Goal: Transaction & Acquisition: Purchase product/service

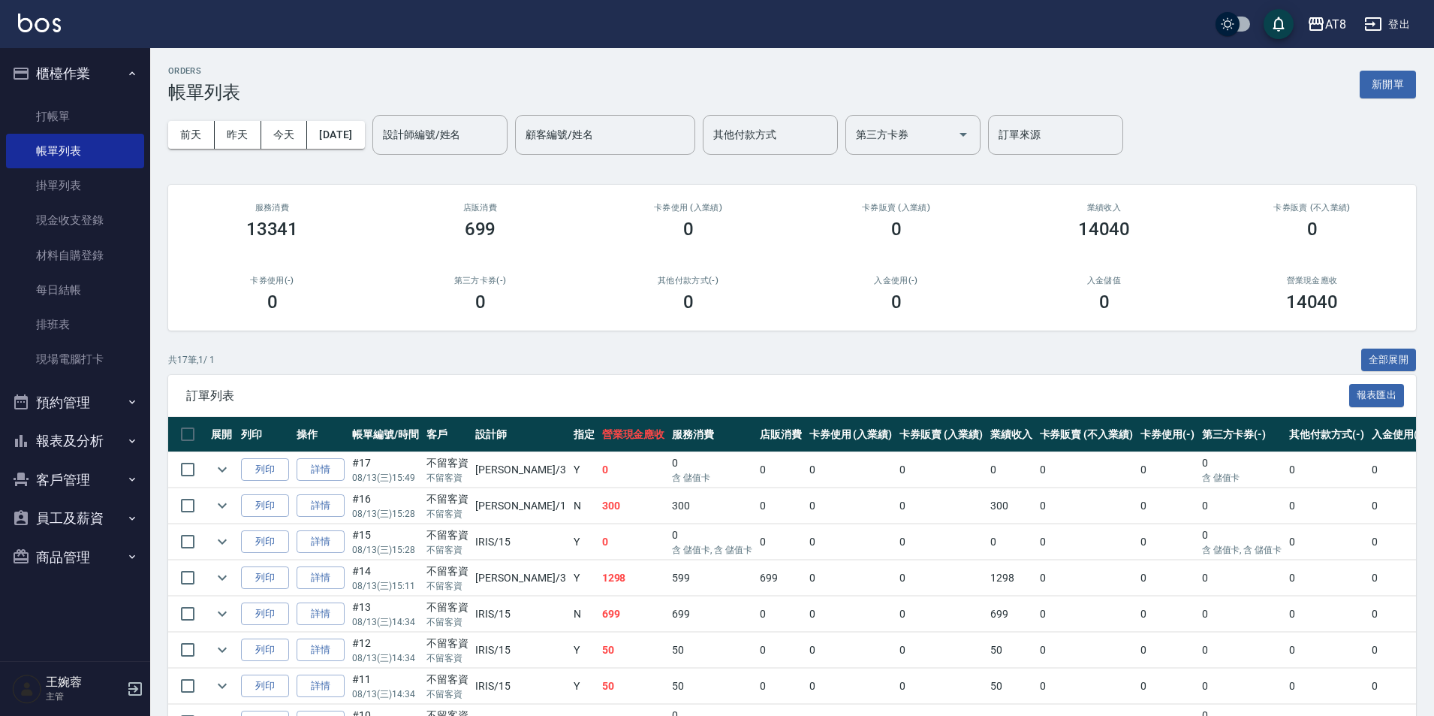
scroll to position [513, 0]
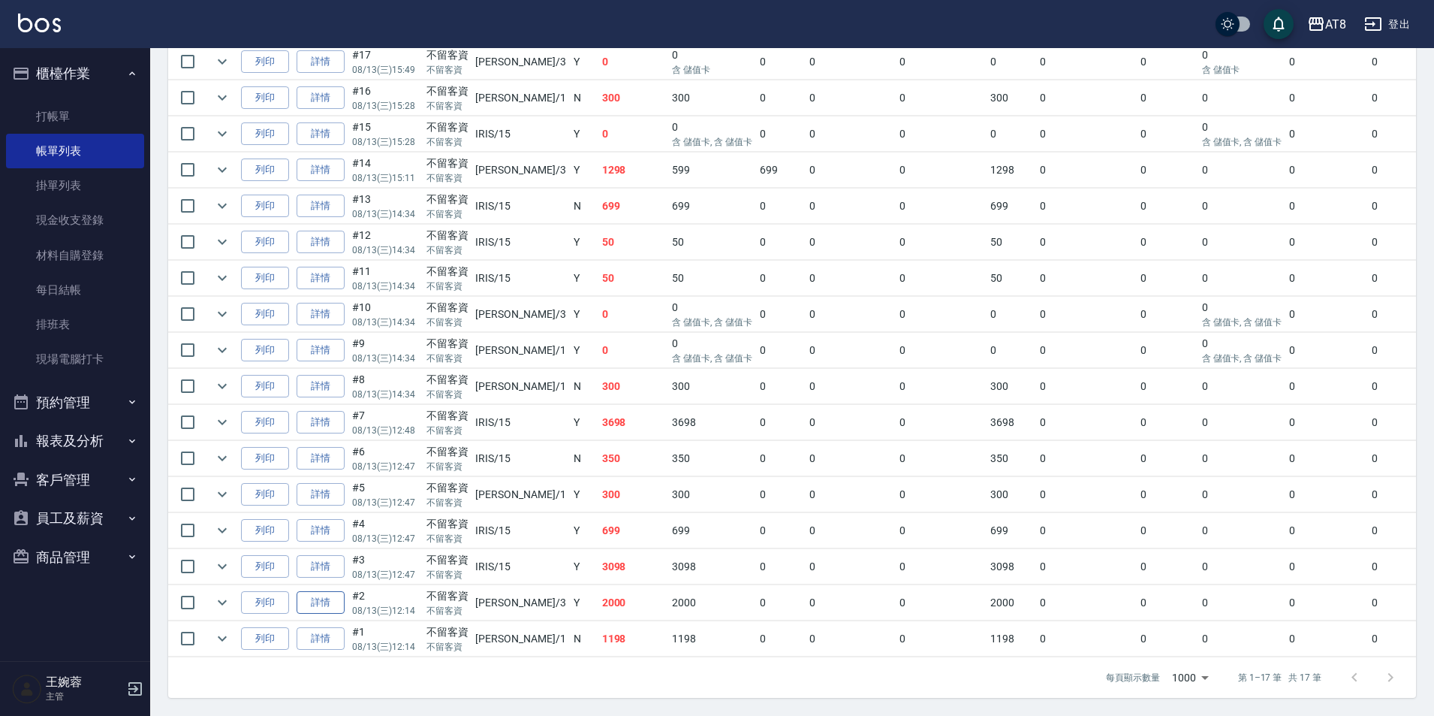
click at [345, 591] on link "詳情" at bounding box center [321, 602] width 48 height 23
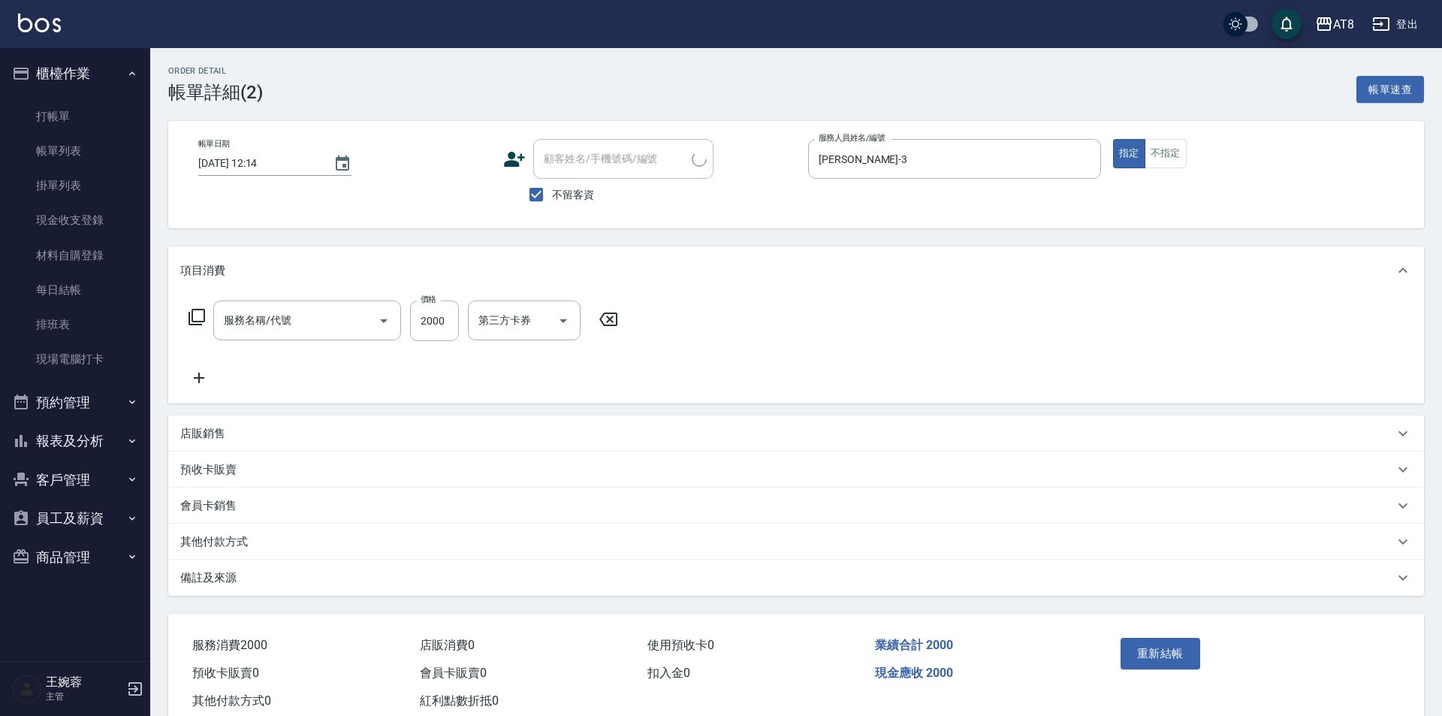
type input "[DATE] 12:14"
checkbox input "true"
type input "[PERSON_NAME]-3"
type input "燙髮(32000)"
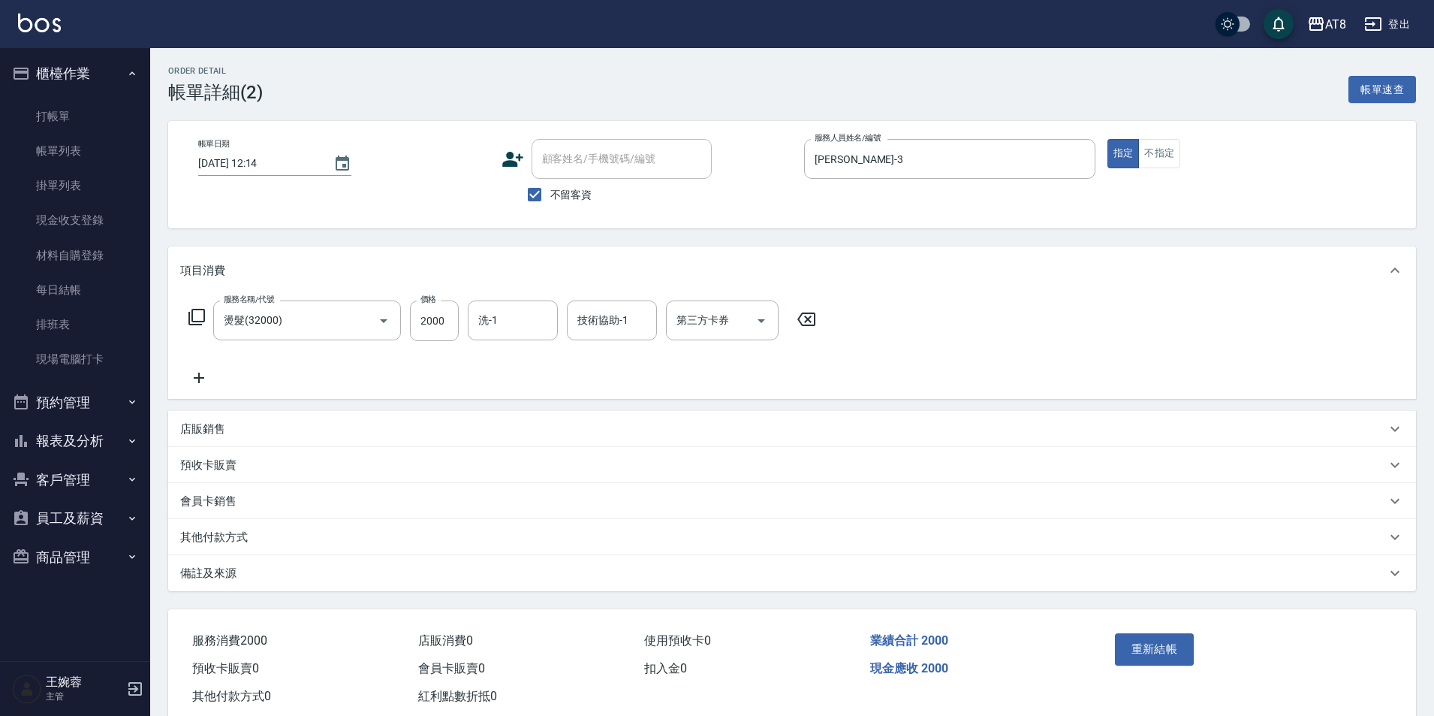
click at [810, 325] on icon at bounding box center [807, 319] width 38 height 18
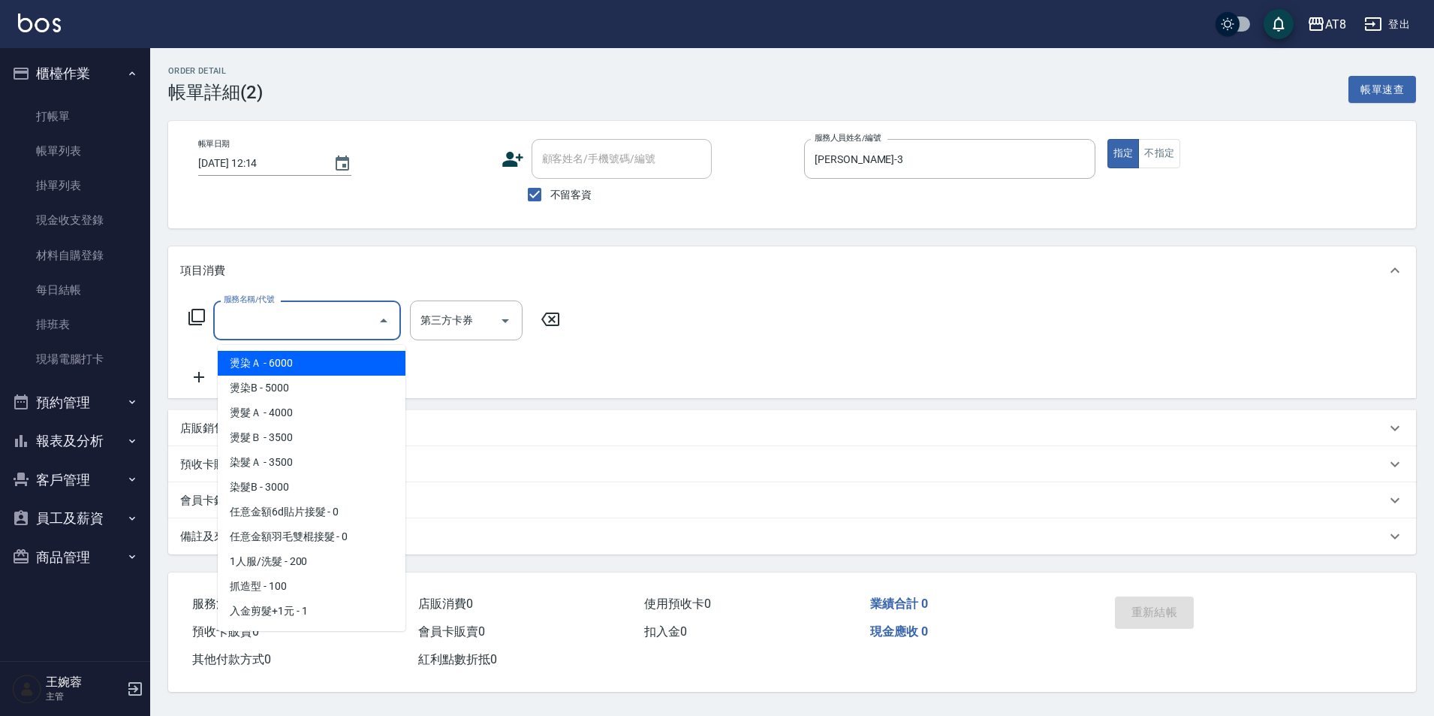
click at [265, 328] on input "服務名稱/代號" at bounding box center [296, 320] width 152 height 26
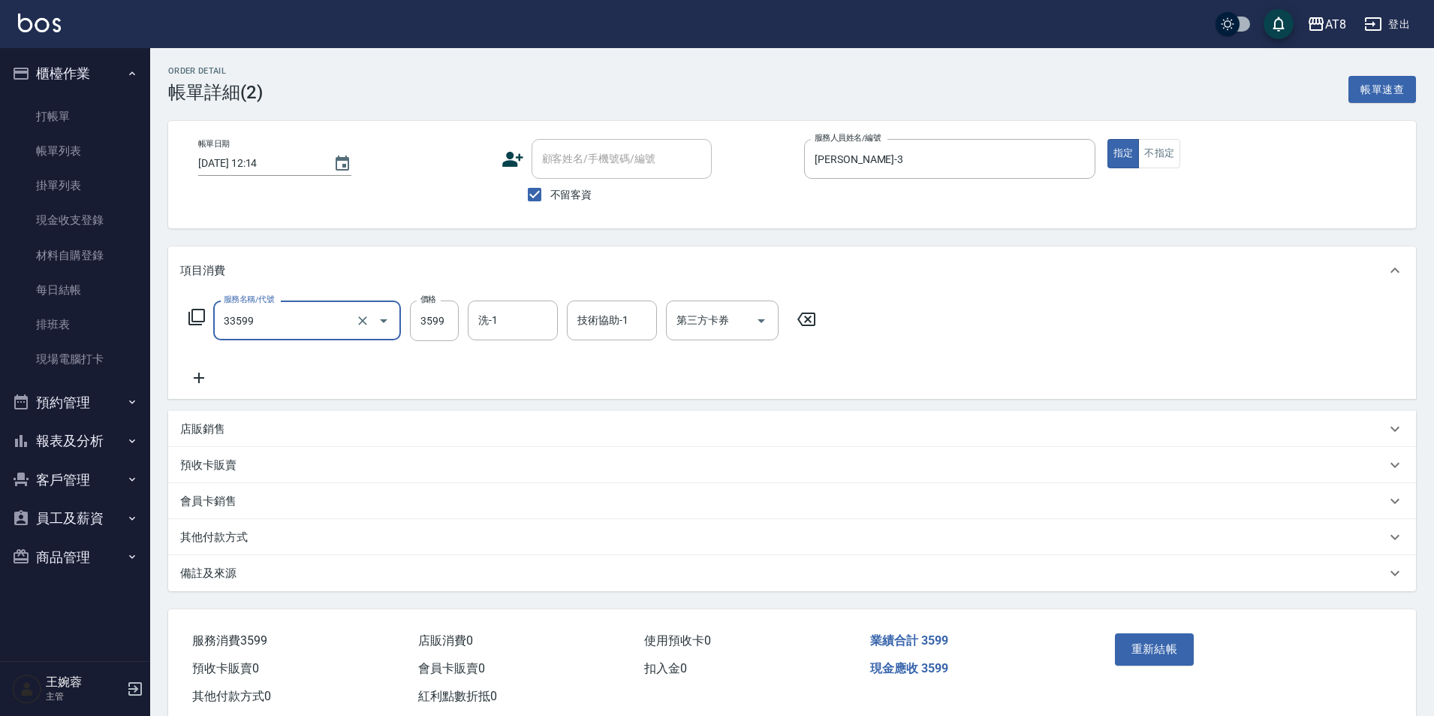
type input "調配燙(33599)"
type input "3000"
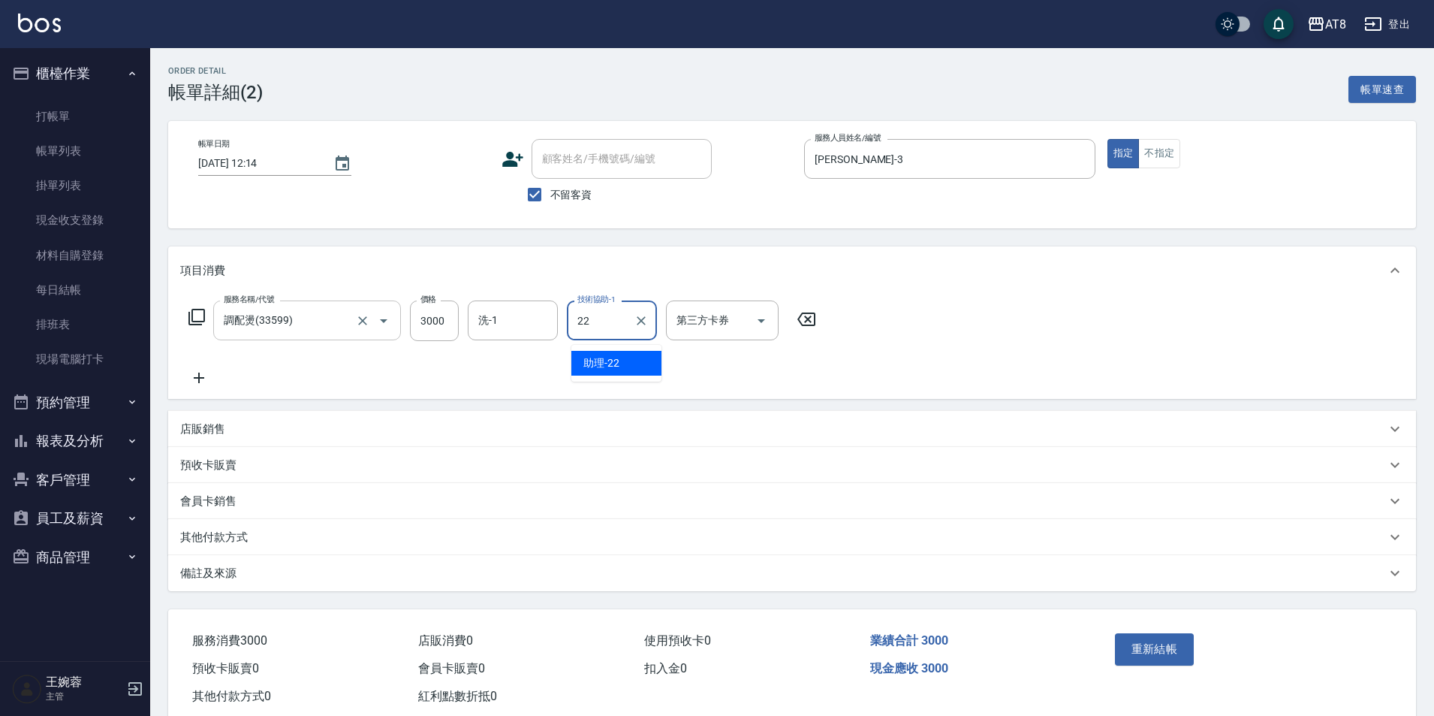
type input "助理-22"
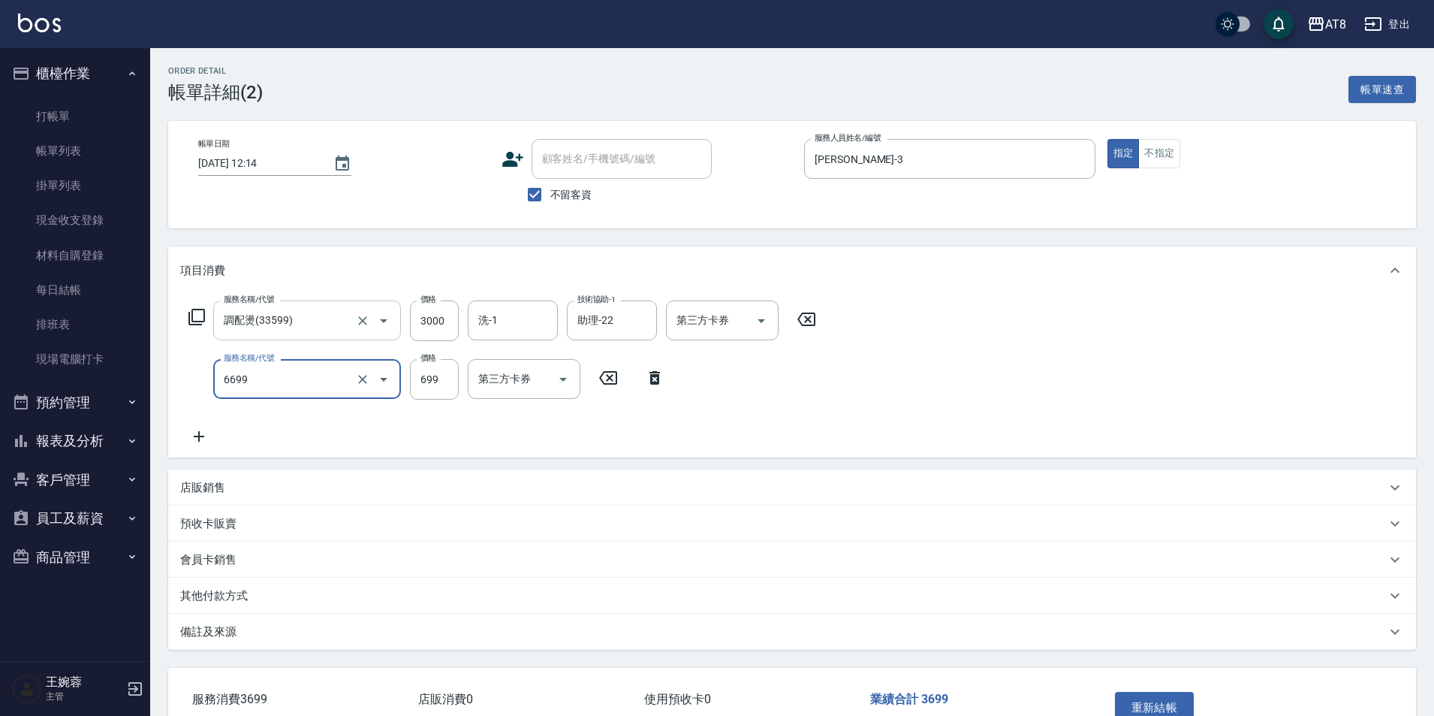
type input "SPA699(6699)"
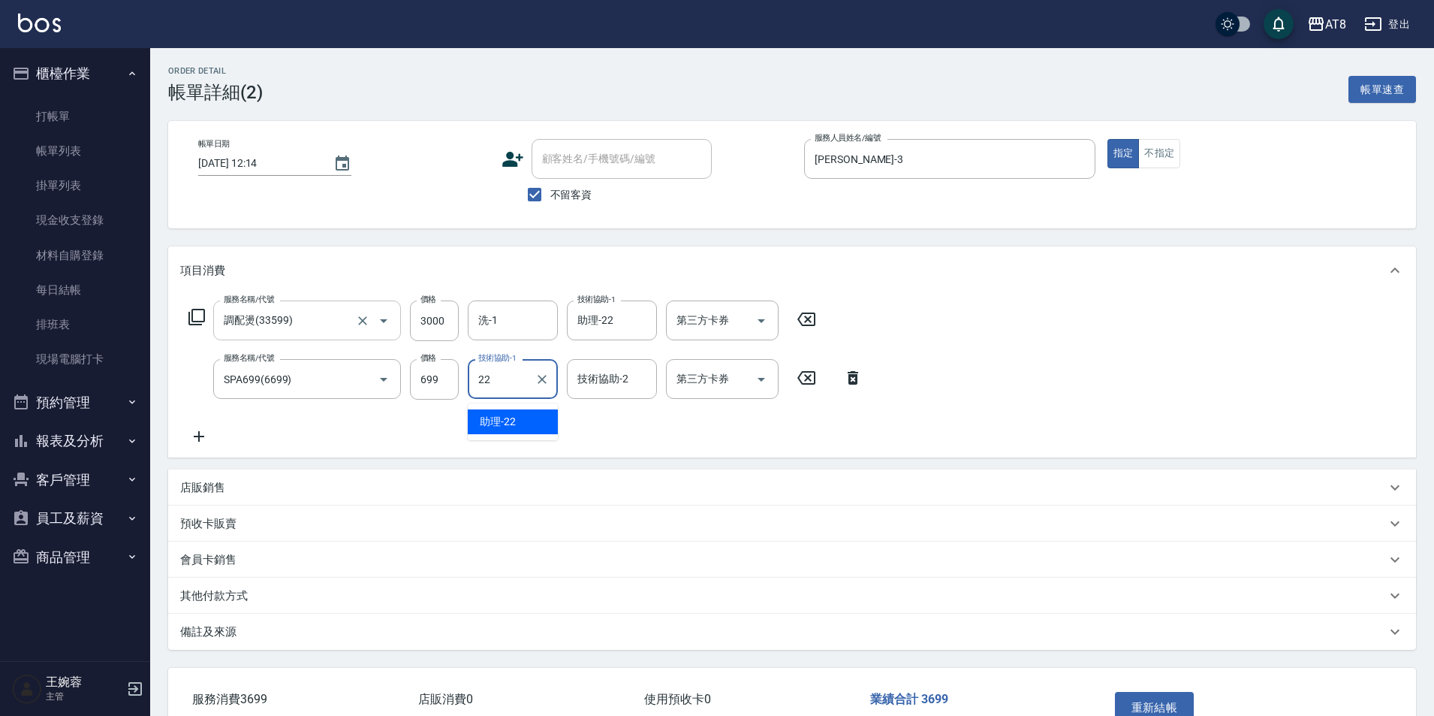
type input "助理-22"
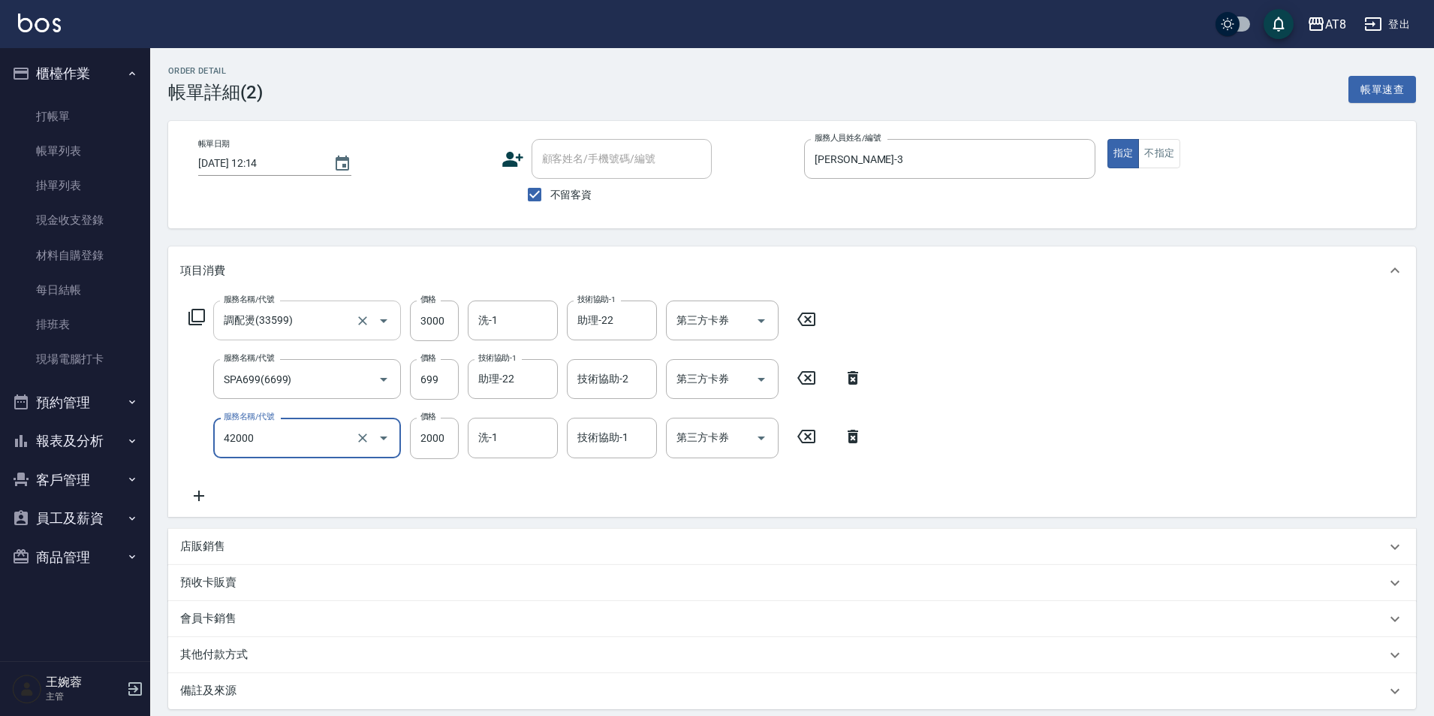
type input "染髮(42000)"
type input "2100"
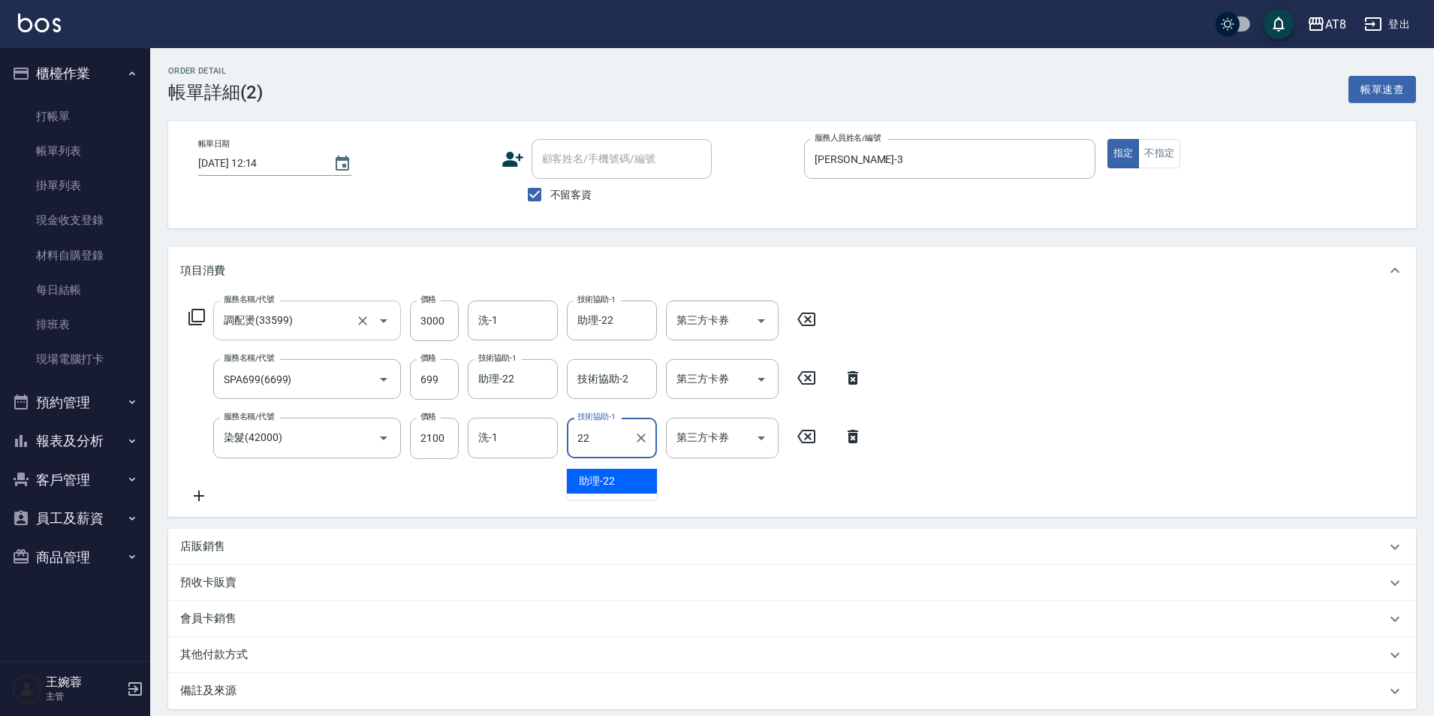
type input "助理-22"
click at [499, 451] on input "洗-1" at bounding box center [513, 437] width 77 height 26
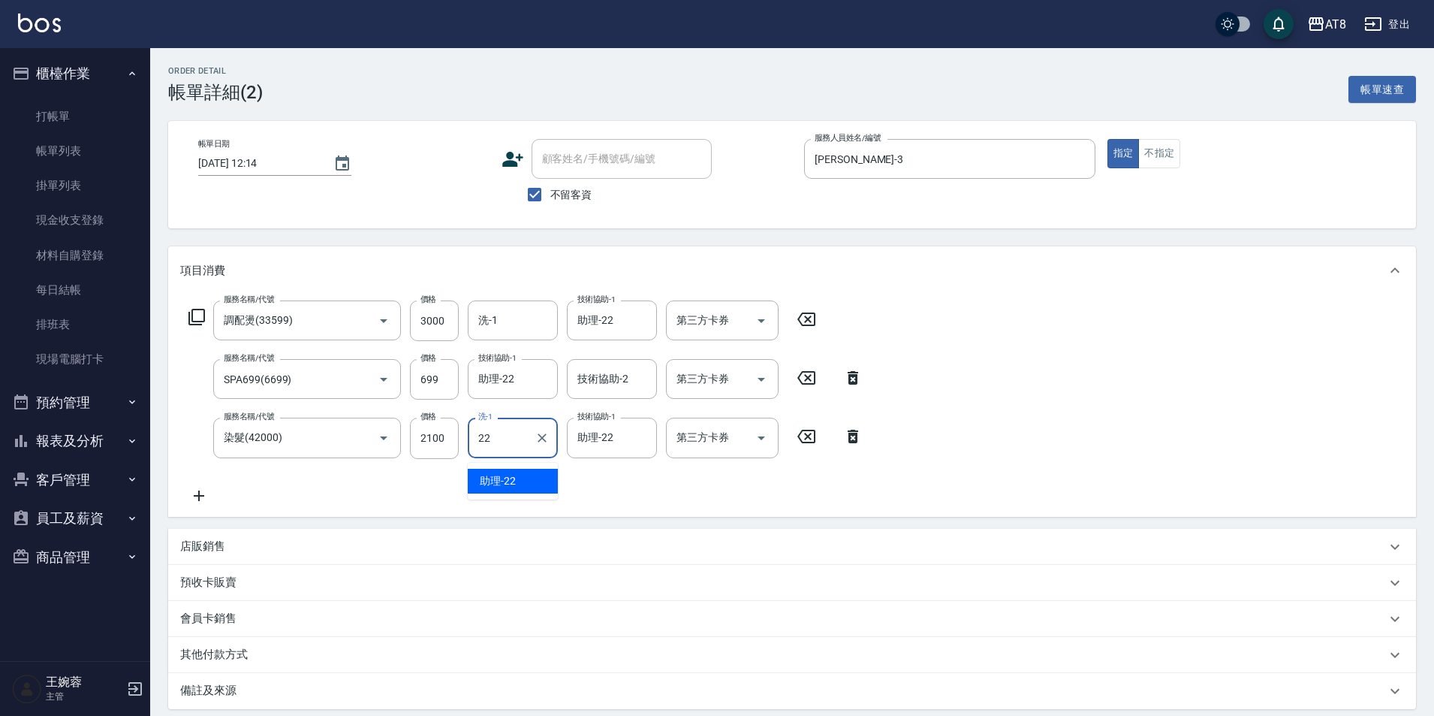
type input "助理-22"
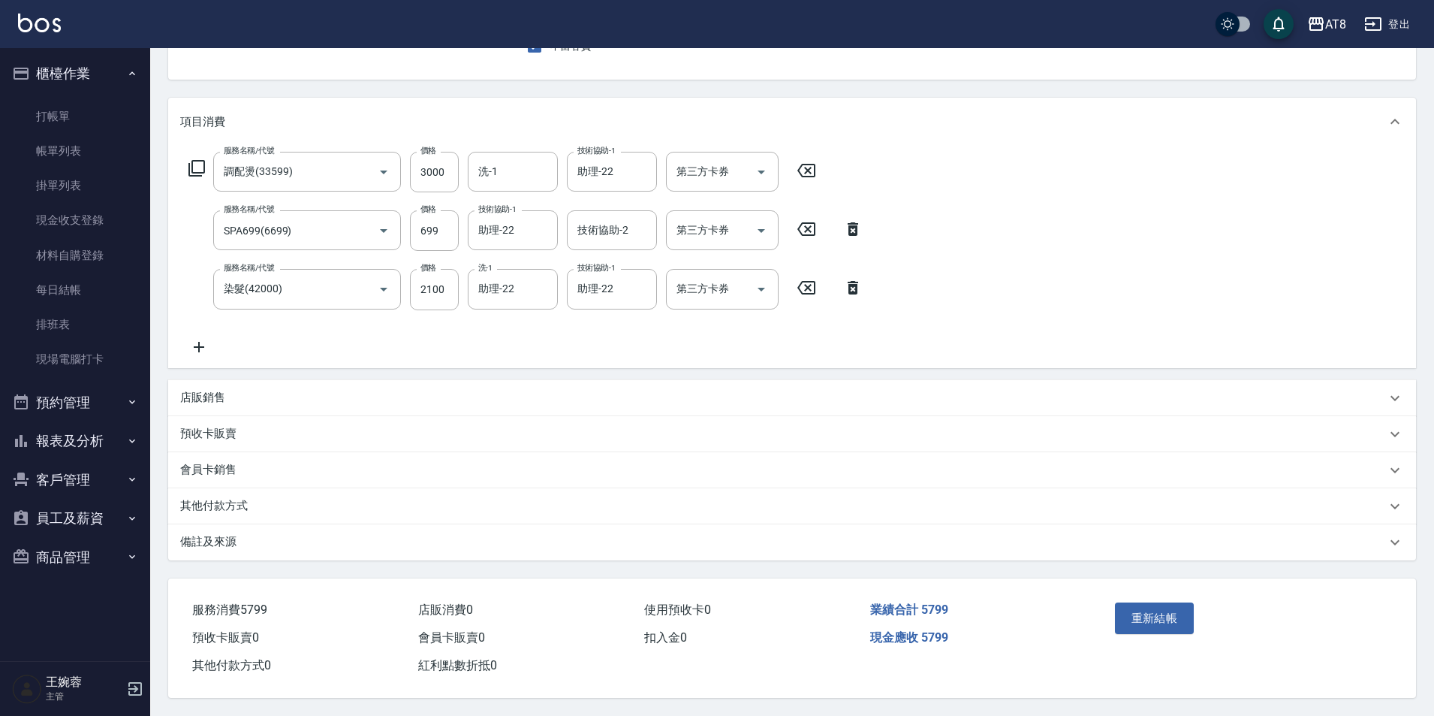
click at [204, 390] on p "店販銷售" at bounding box center [202, 398] width 45 height 16
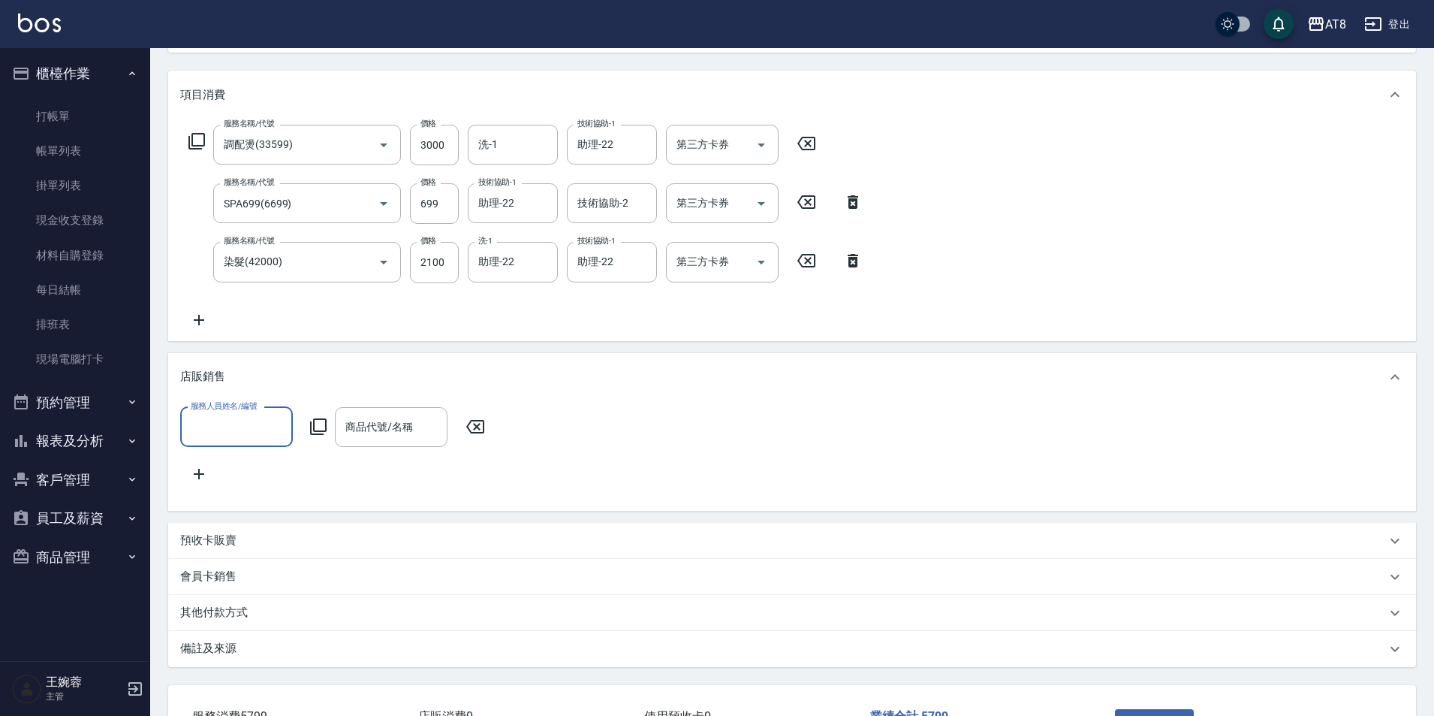
scroll to position [0, 0]
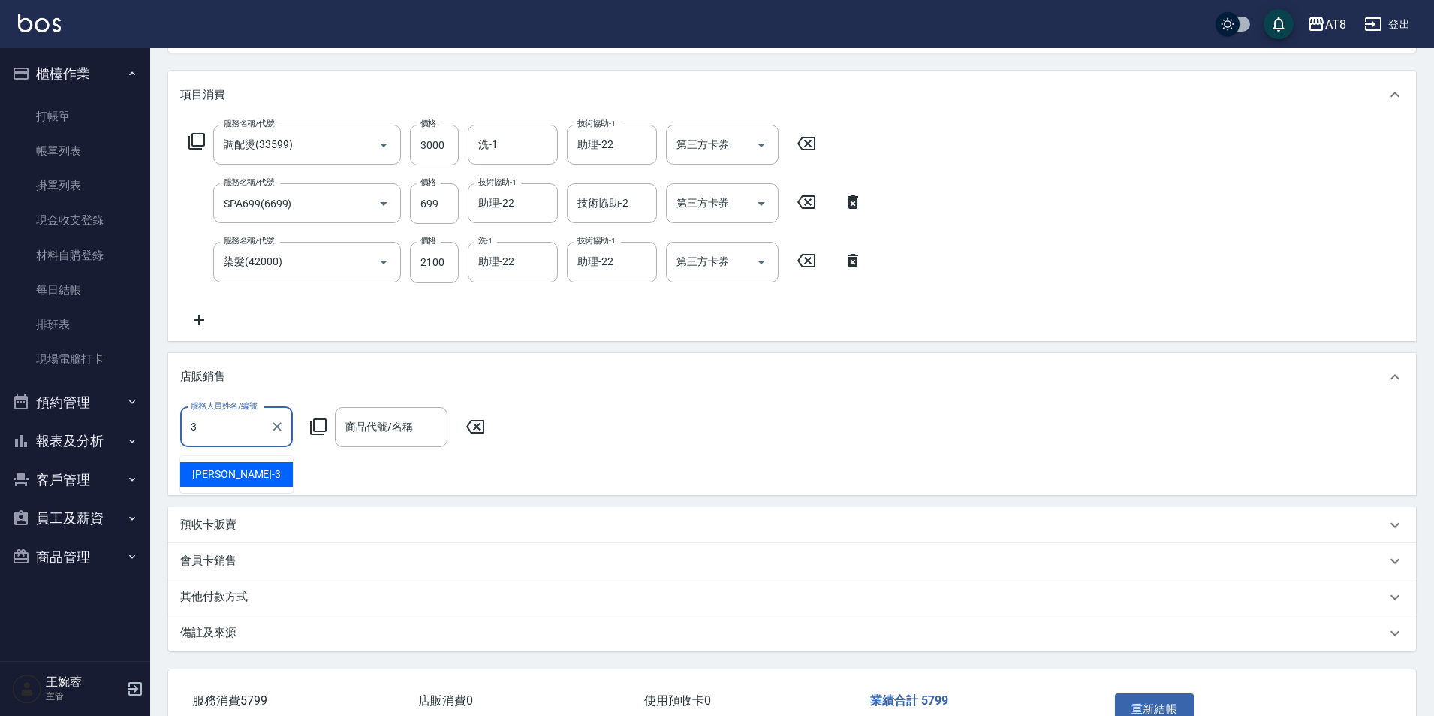
type input "[PERSON_NAME]-3"
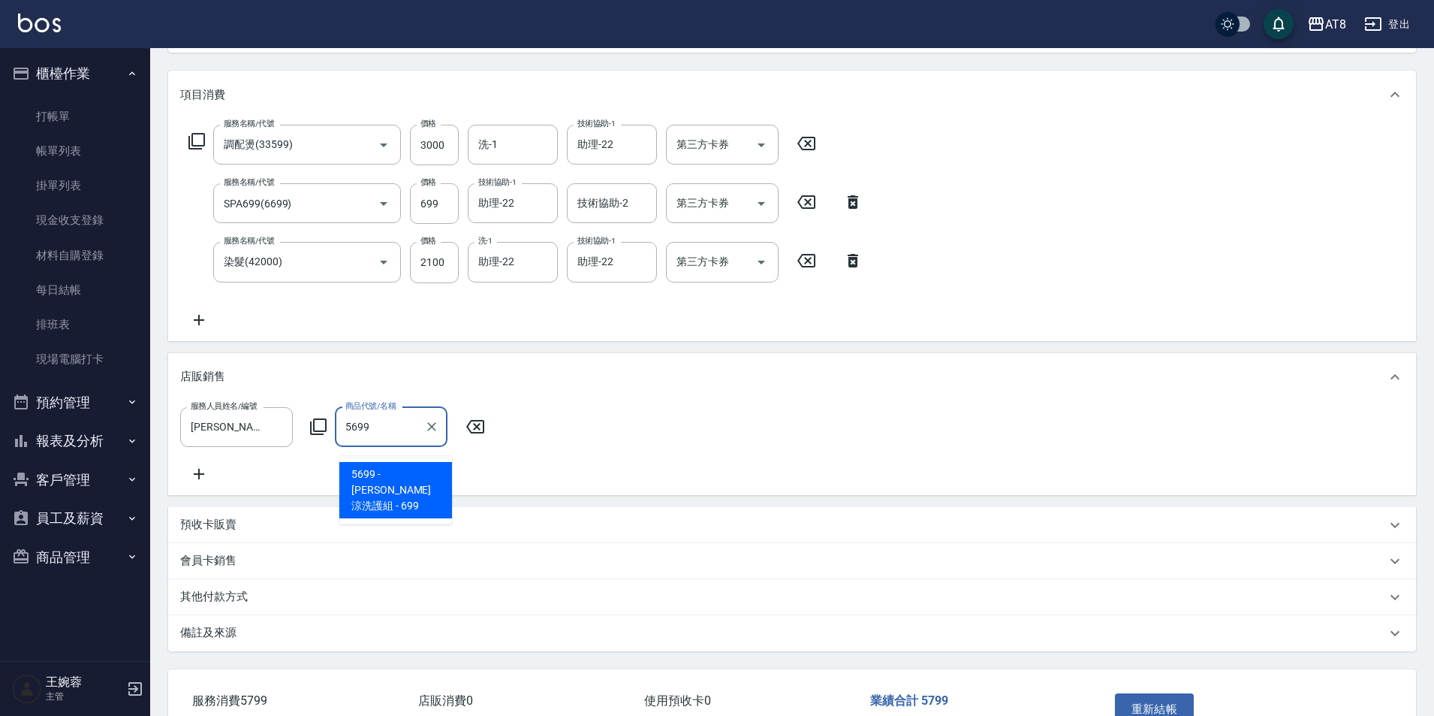
type input "[PERSON_NAME]涼洗護組"
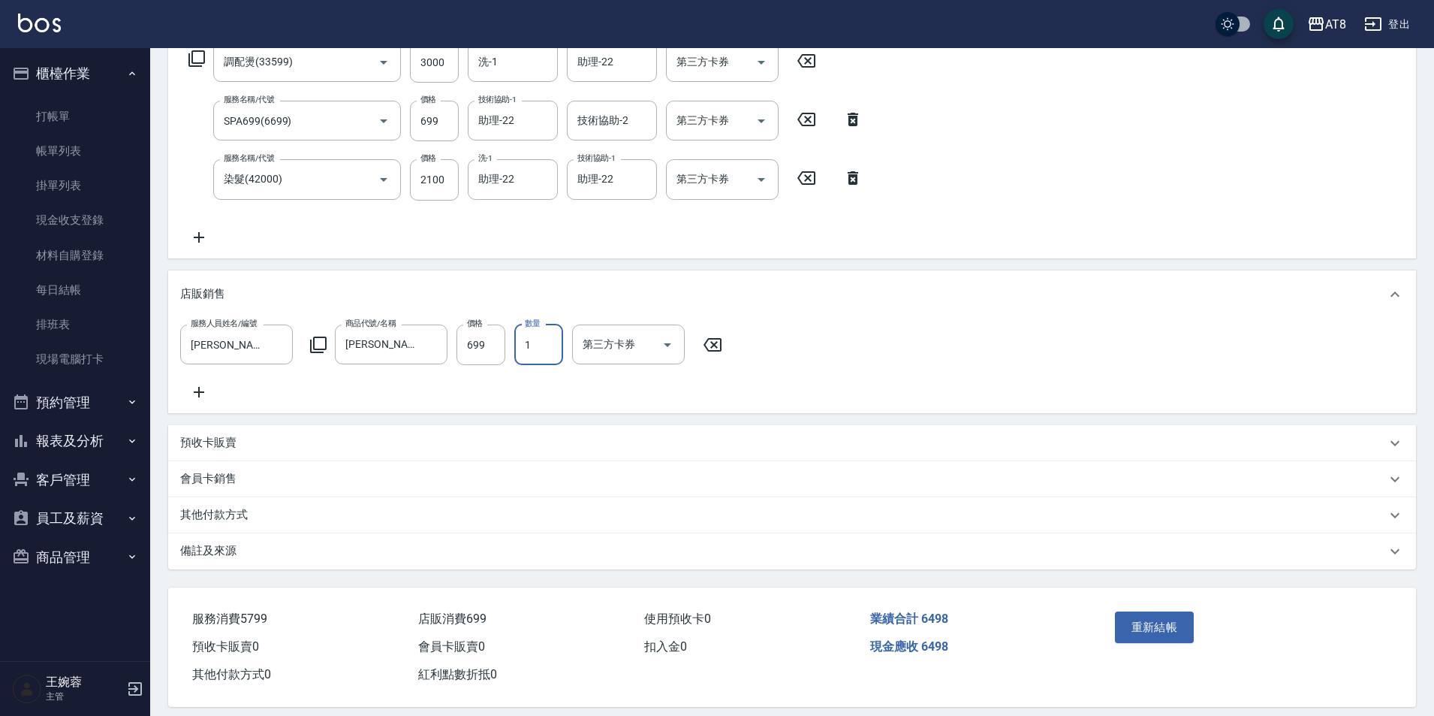
scroll to position [310, 0]
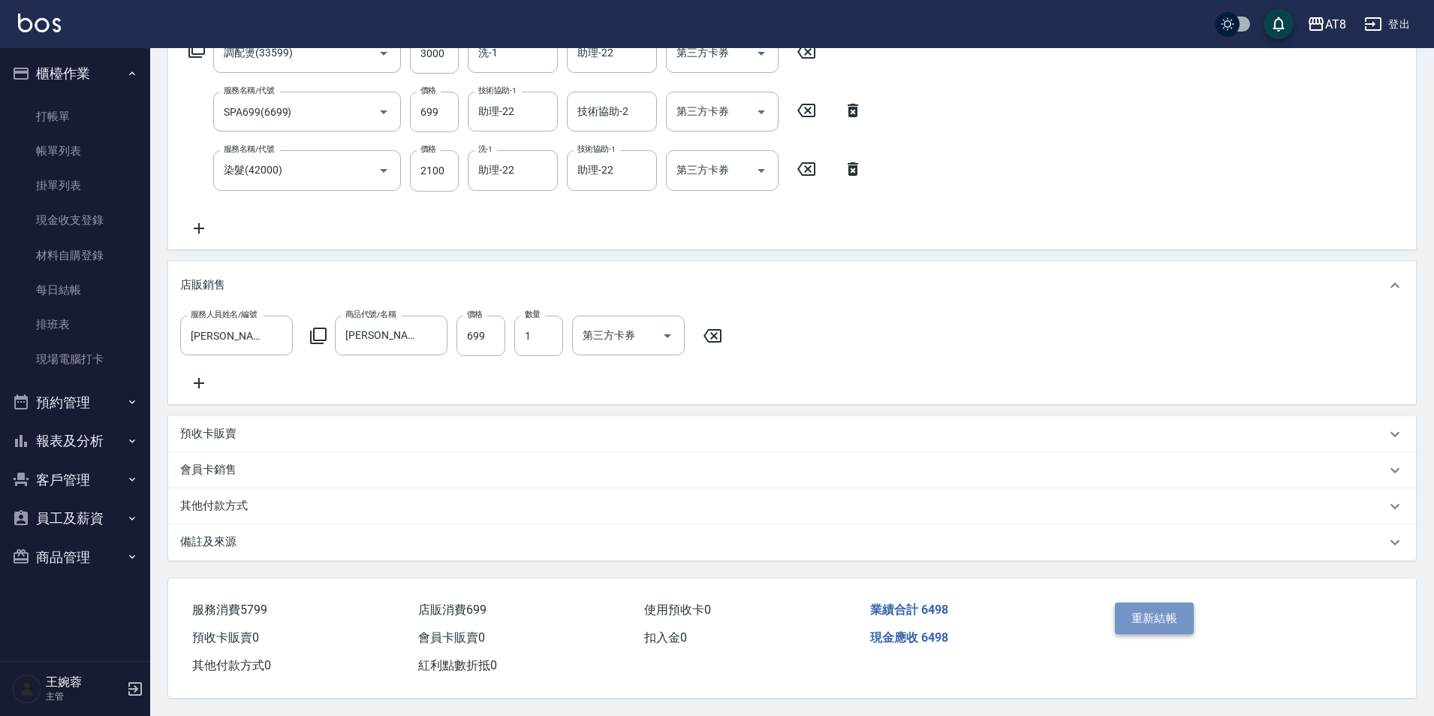
click at [1172, 604] on button "重新結帳" at bounding box center [1155, 618] width 80 height 32
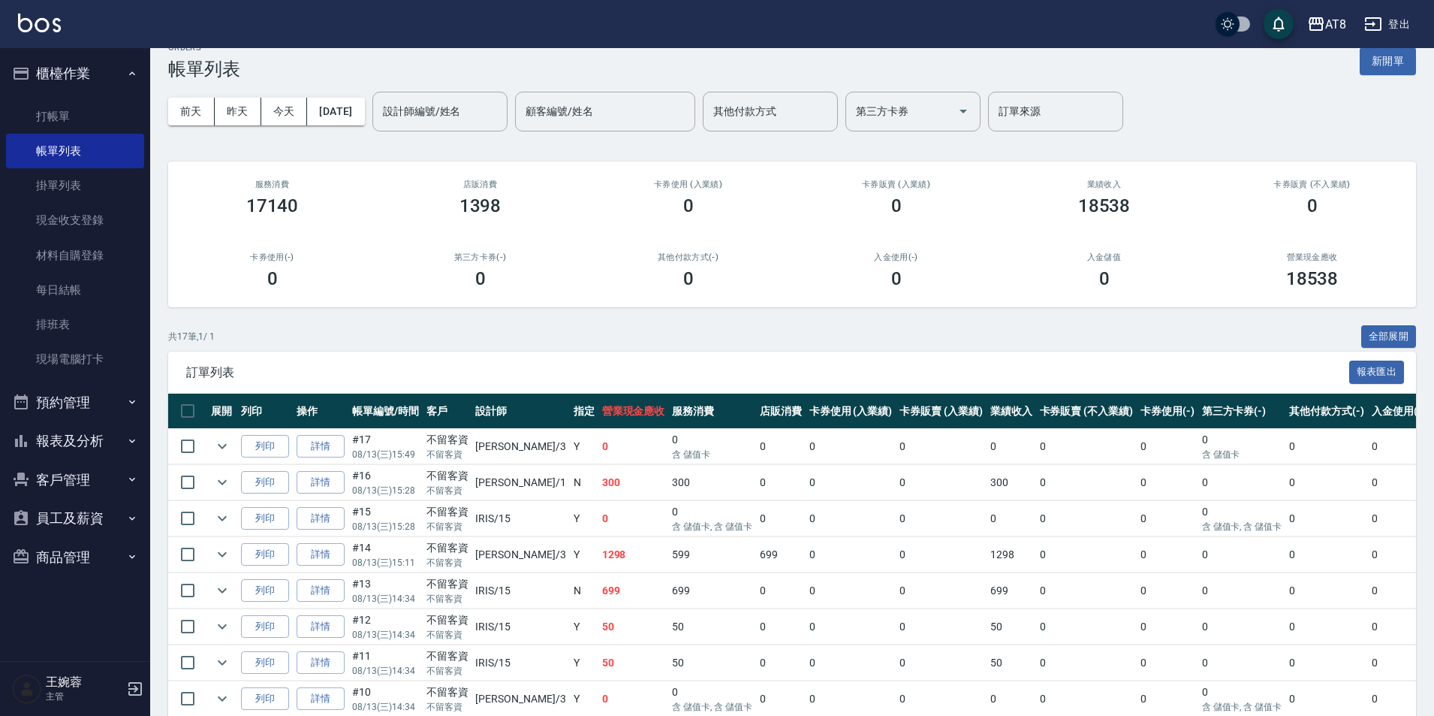
scroll to position [18, 0]
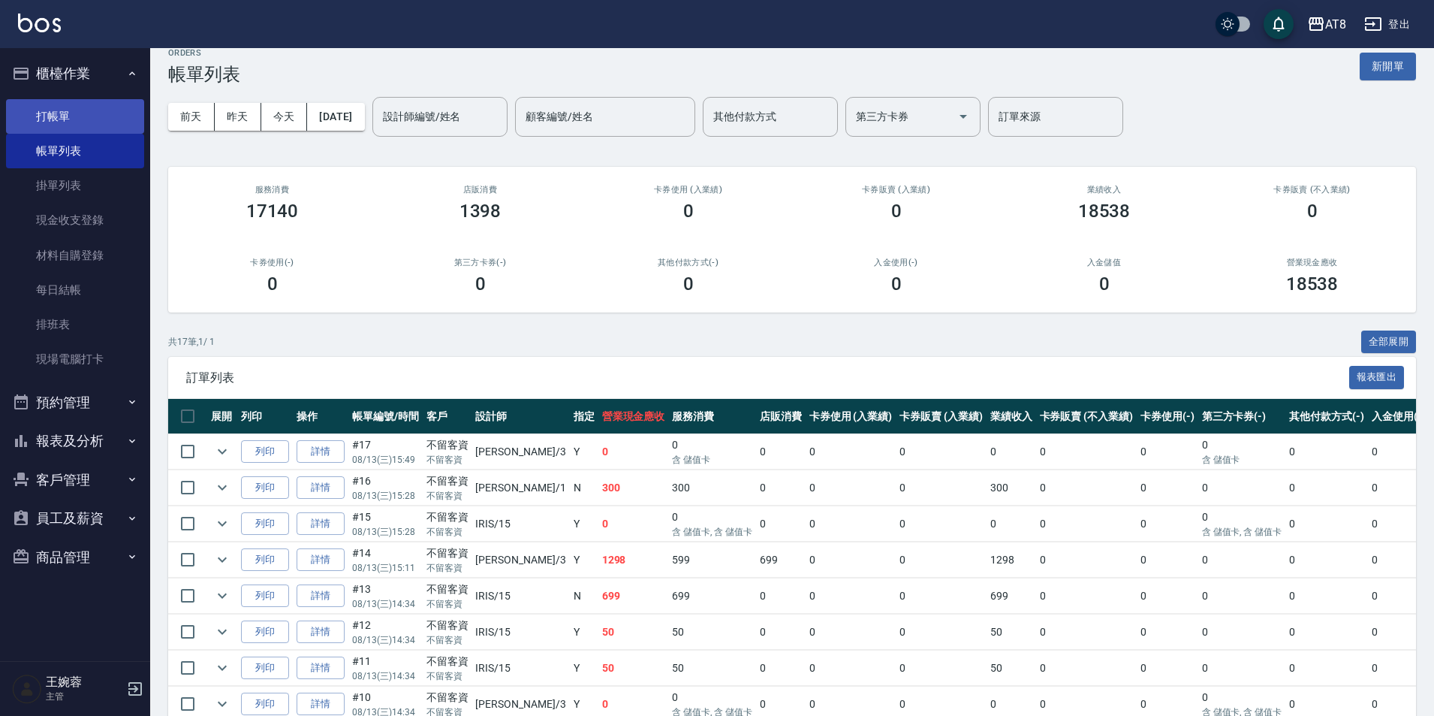
click at [103, 106] on link "打帳單" at bounding box center [75, 116] width 138 height 35
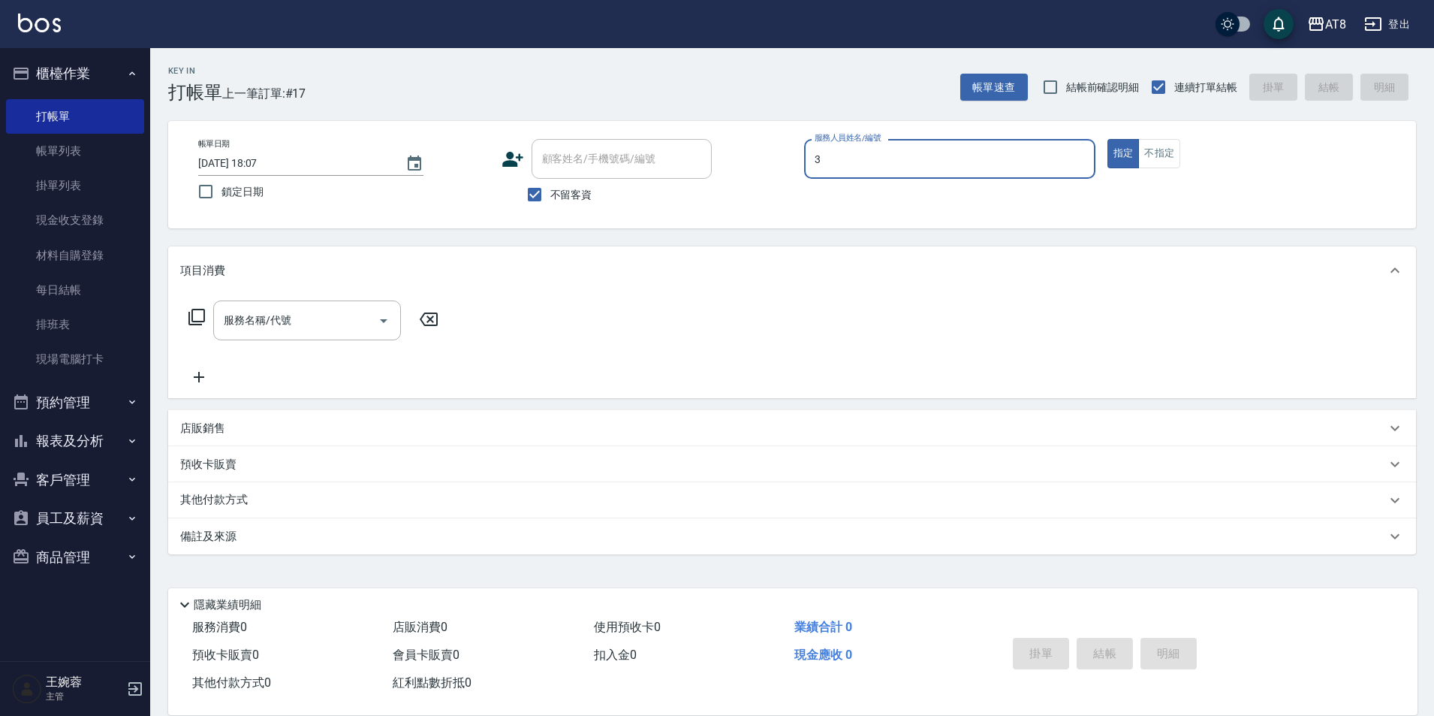
type input "[PERSON_NAME]-3"
type button "true"
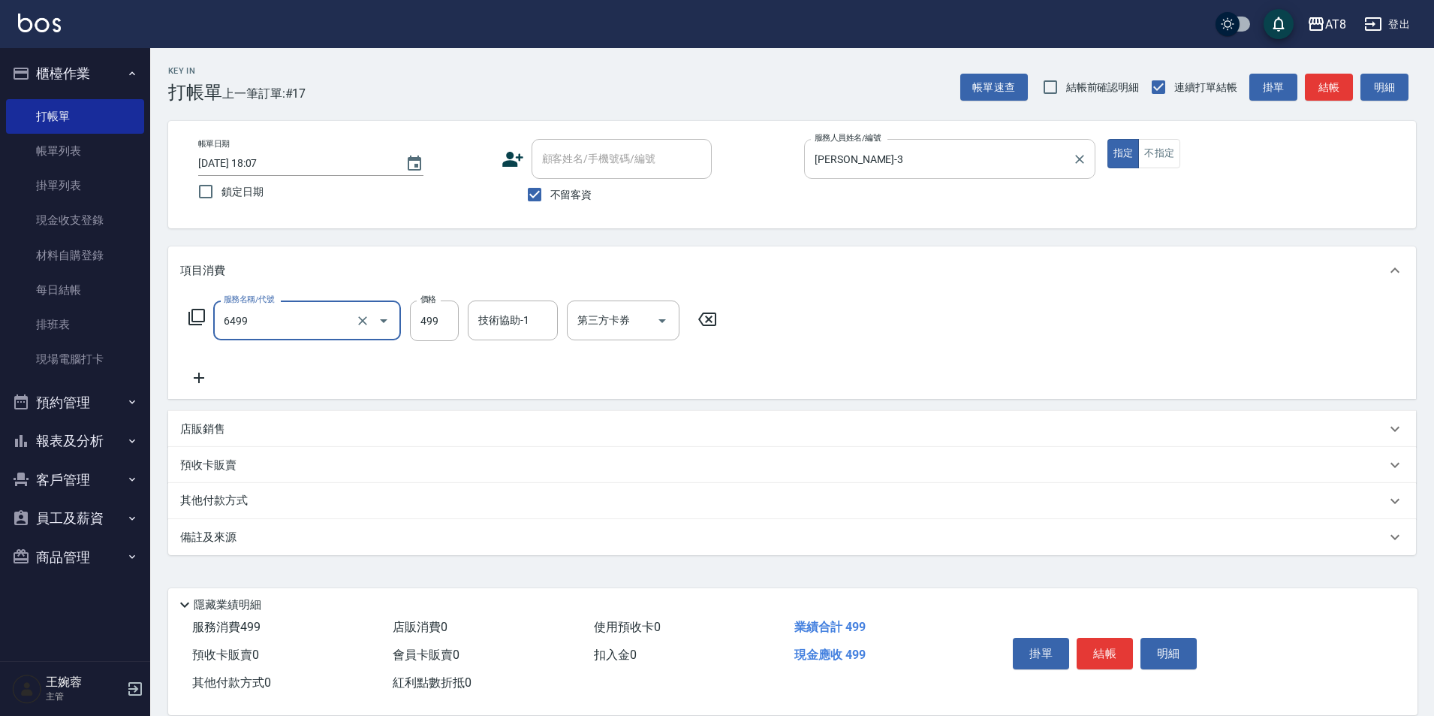
type input "SPA499(6499)"
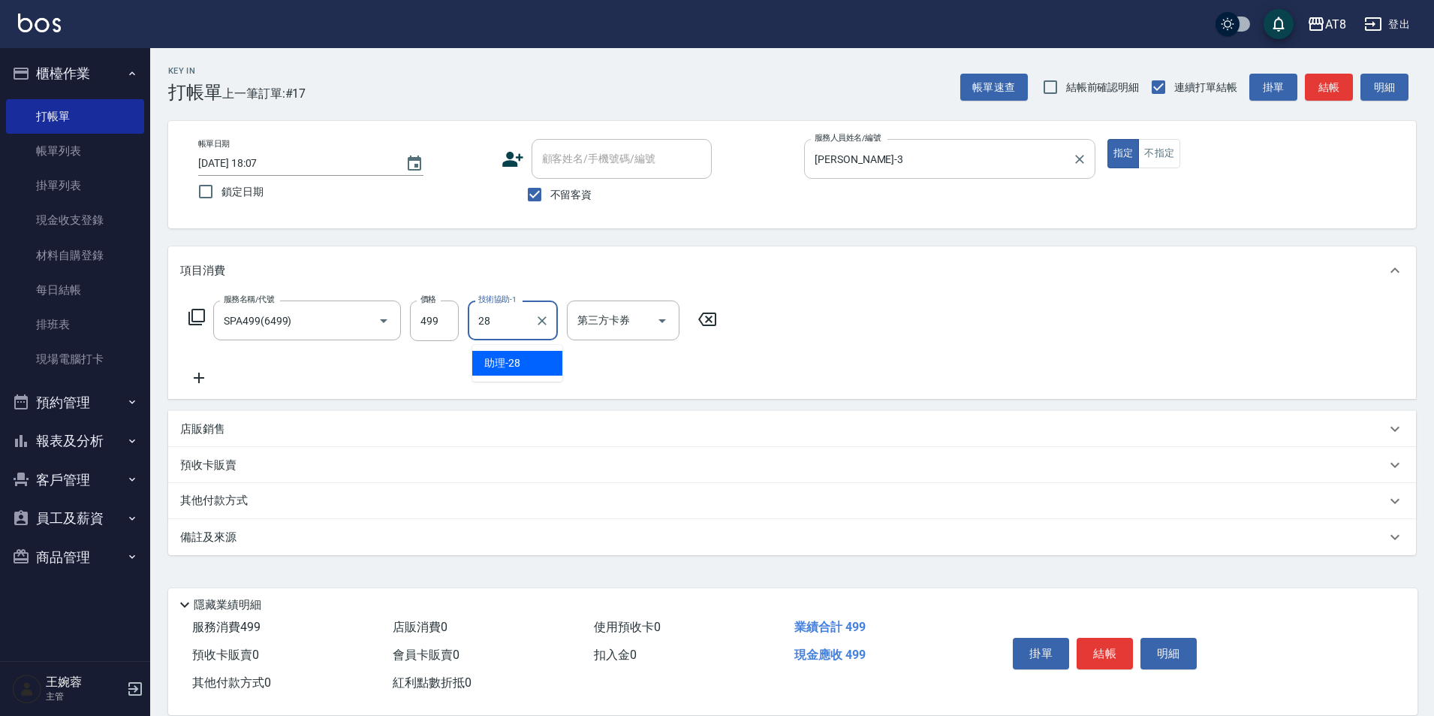
type input "助理-28"
click at [1115, 638] on button "結帳" at bounding box center [1105, 654] width 56 height 32
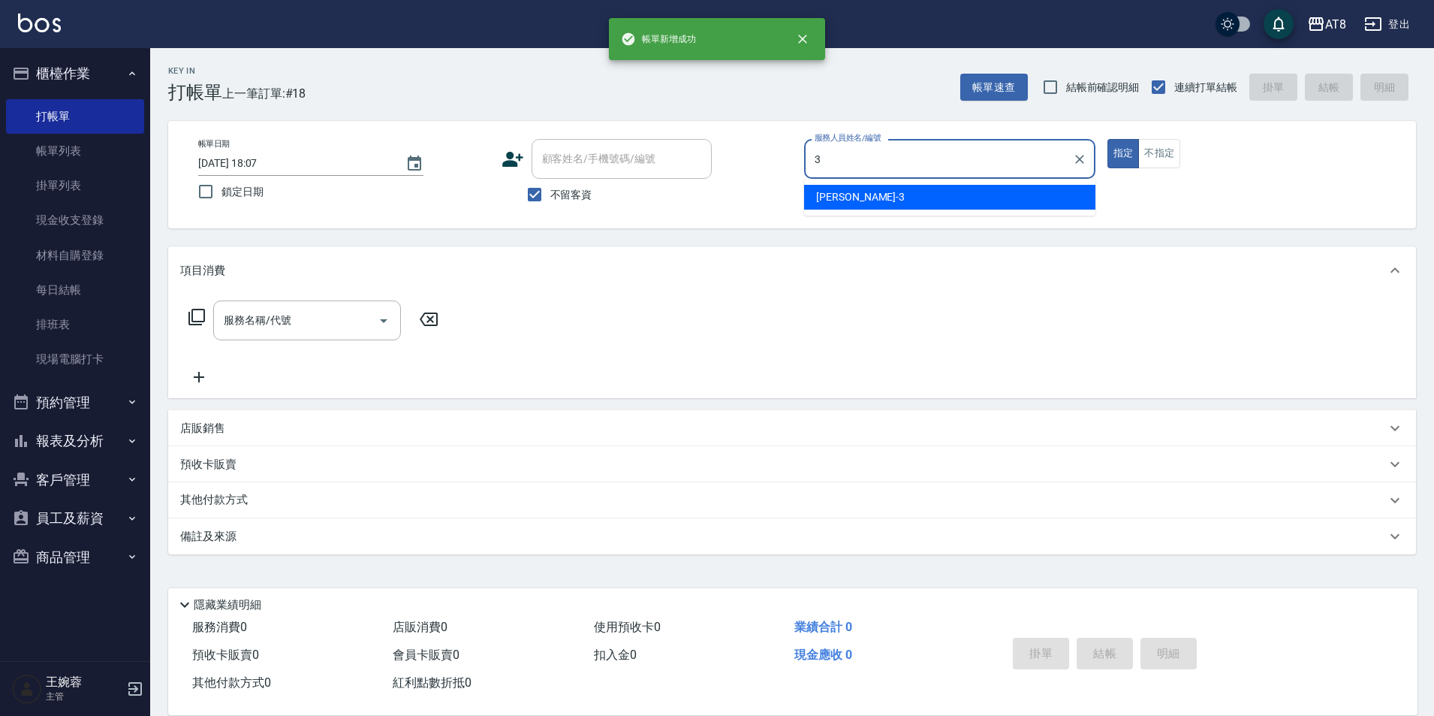
type input "[PERSON_NAME]-3"
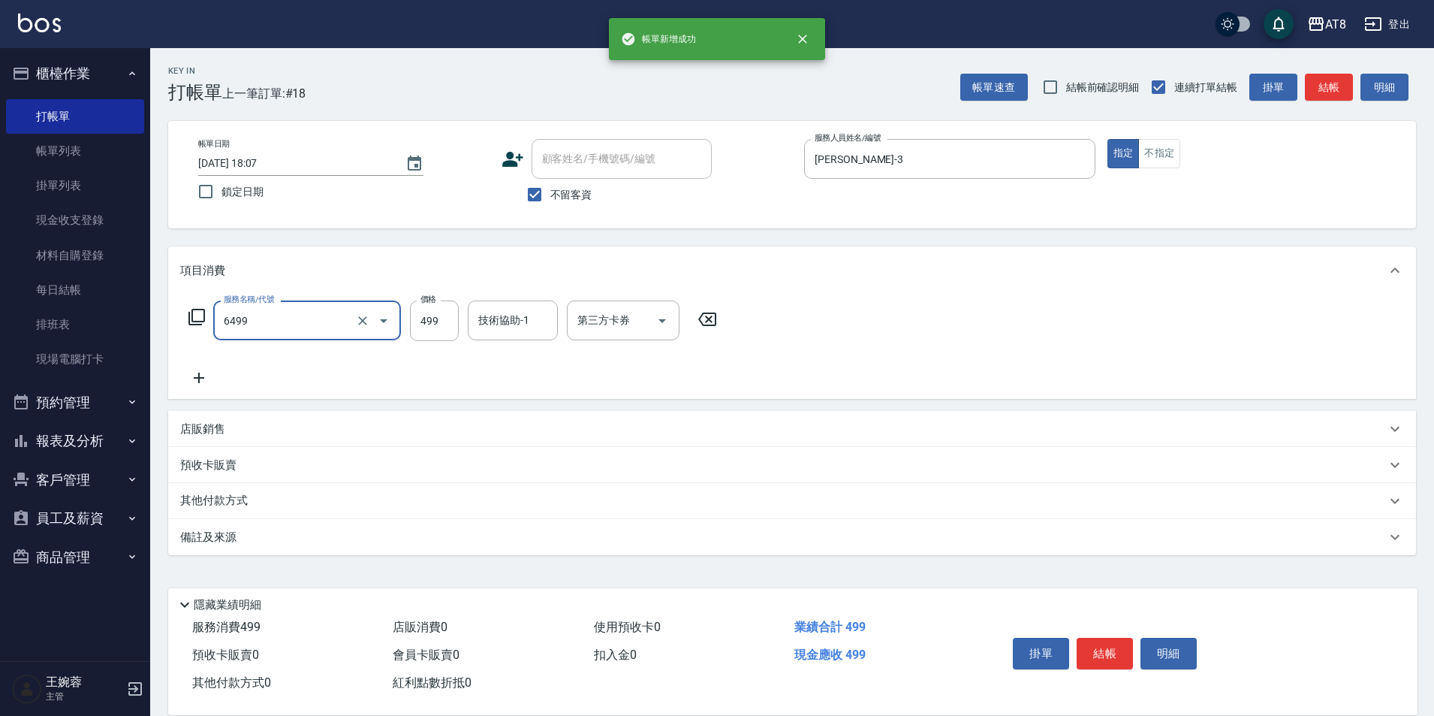
type input "SPA499(6499)"
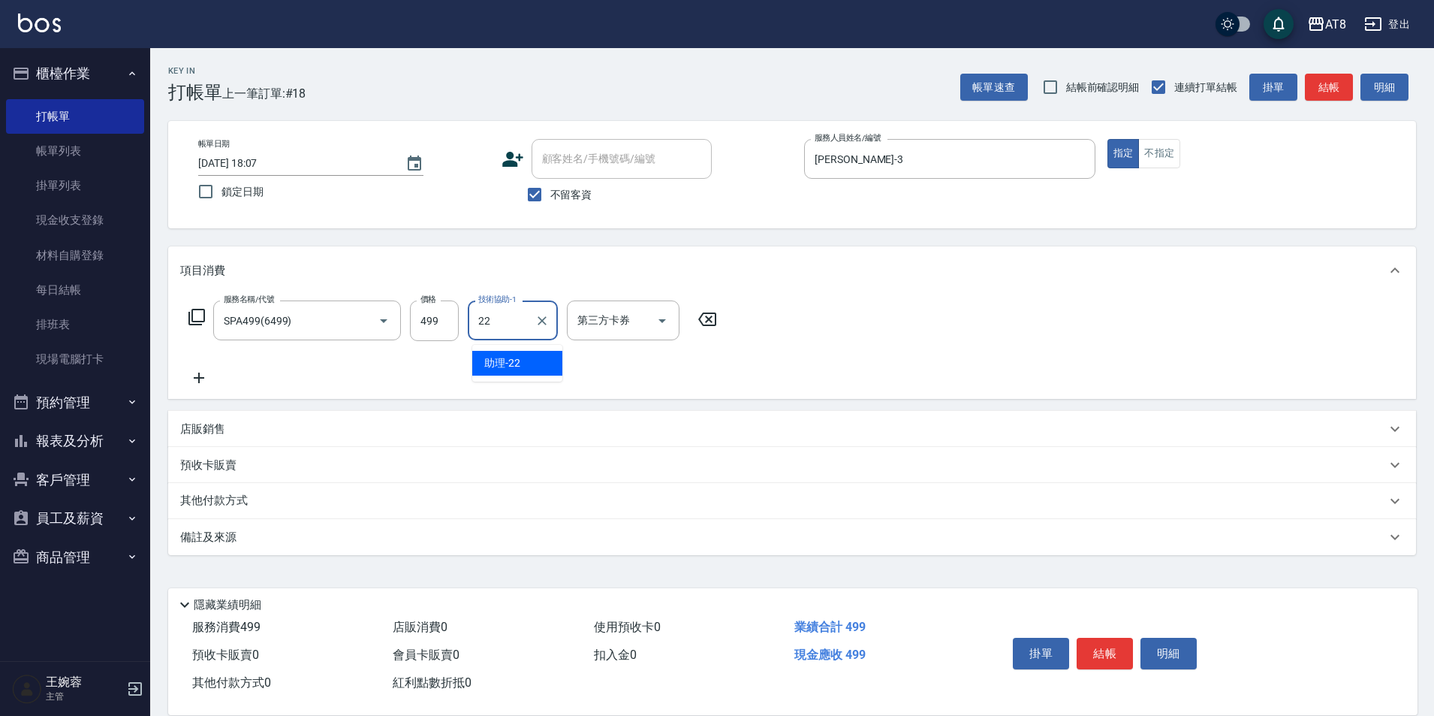
type input "助理-22"
click at [1115, 638] on button "結帳" at bounding box center [1105, 654] width 56 height 32
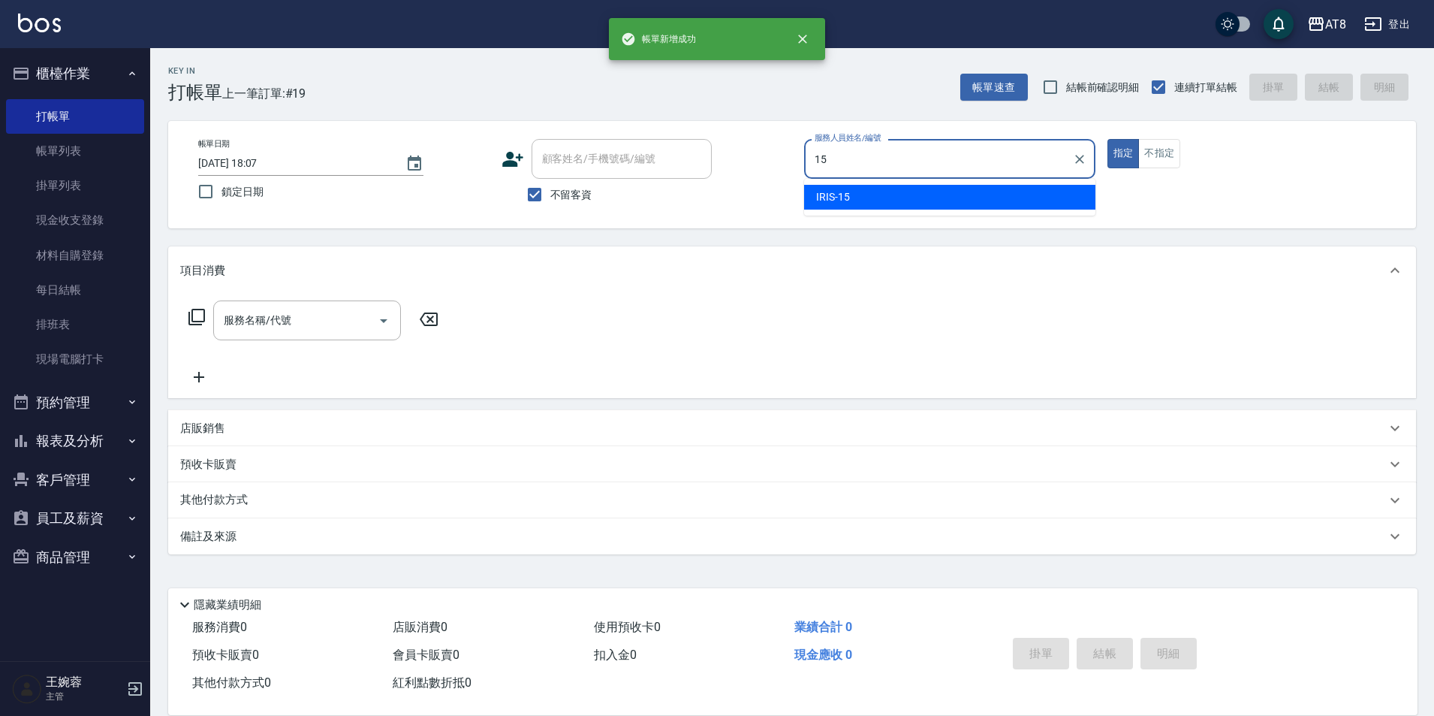
type input "IRIS-15"
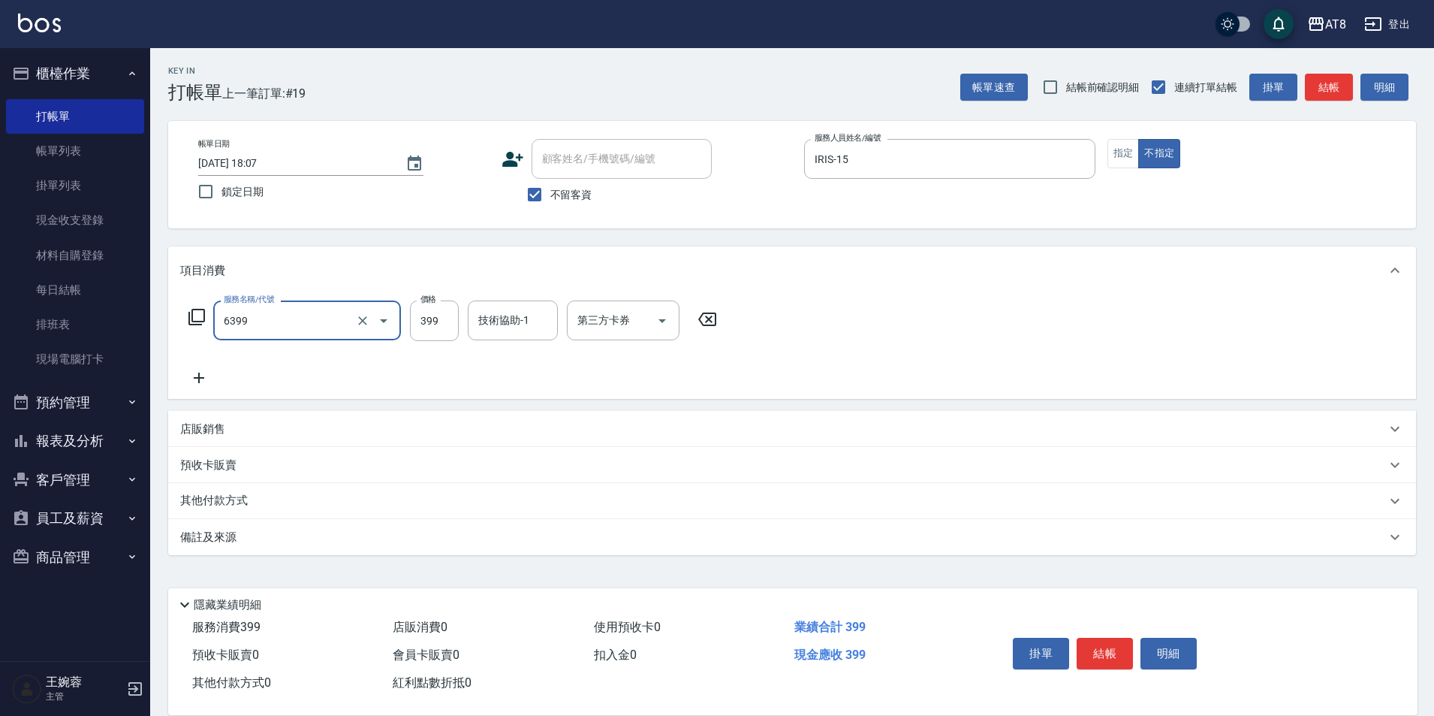
type input "SPA399(6399)"
type input "助理-22"
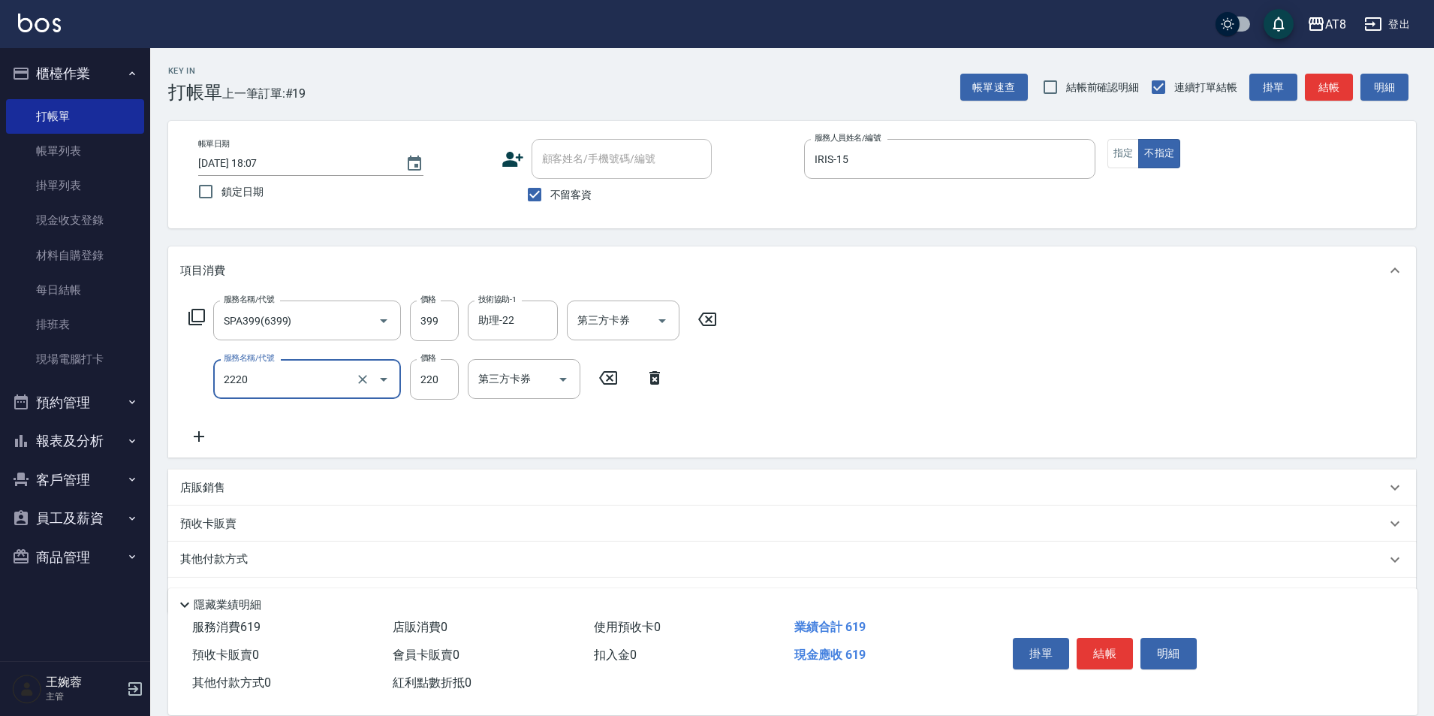
type input "剪髮(2220)"
click at [1115, 638] on button "結帳" at bounding box center [1105, 654] width 56 height 32
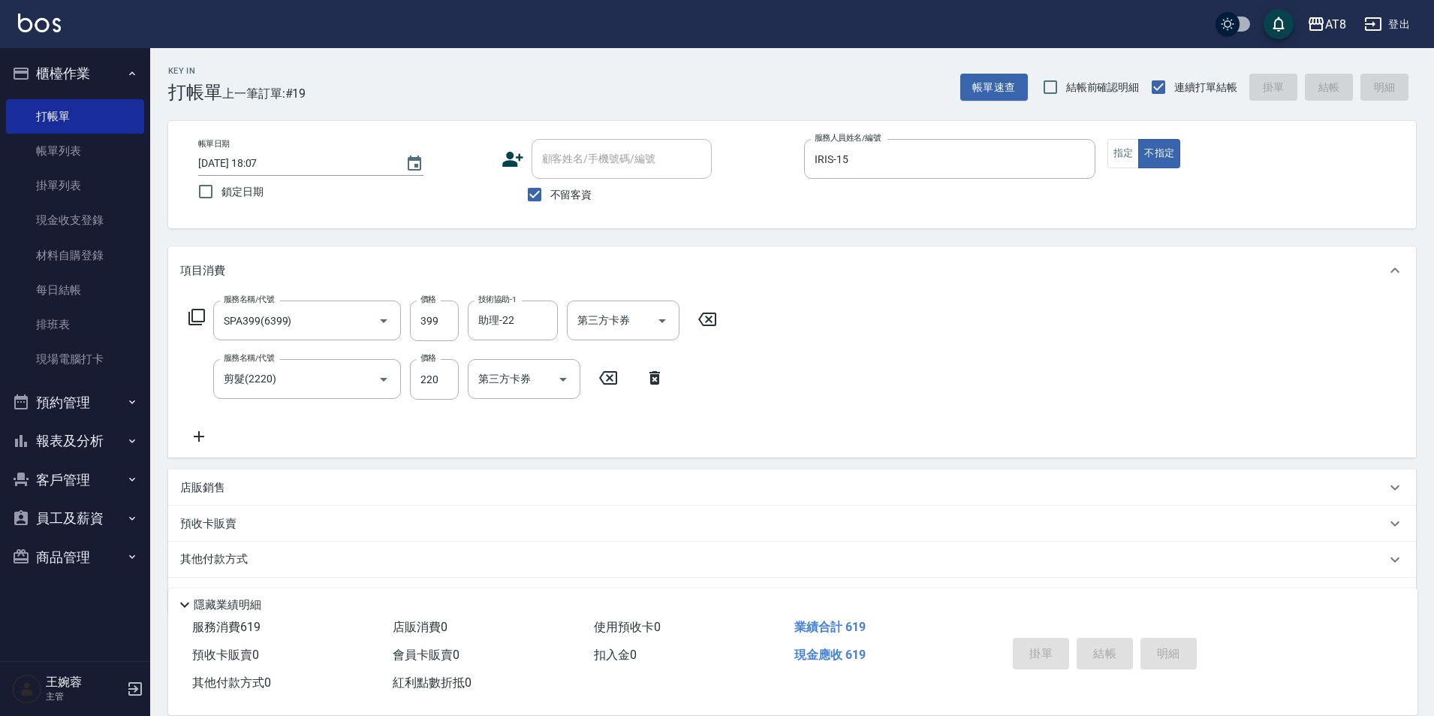
type input "[DATE] 18:08"
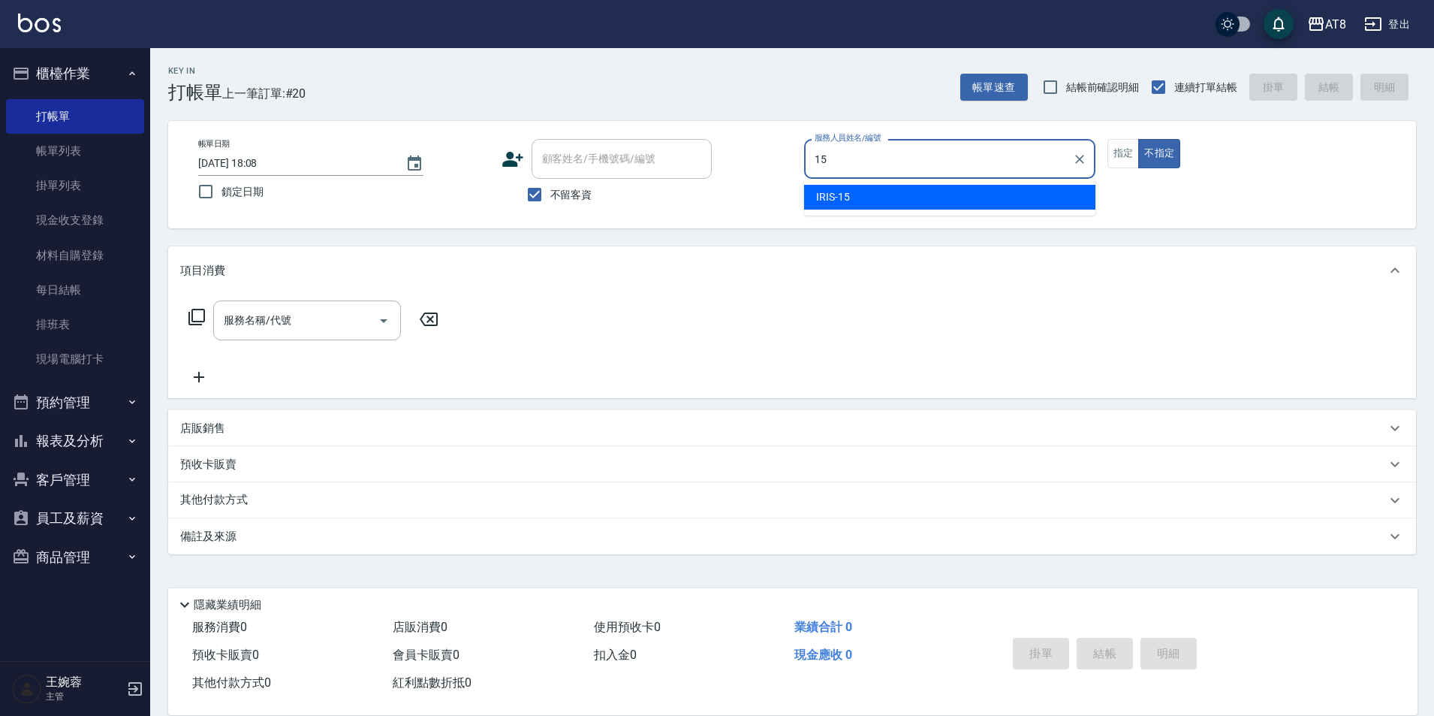
type input "IRIS-15"
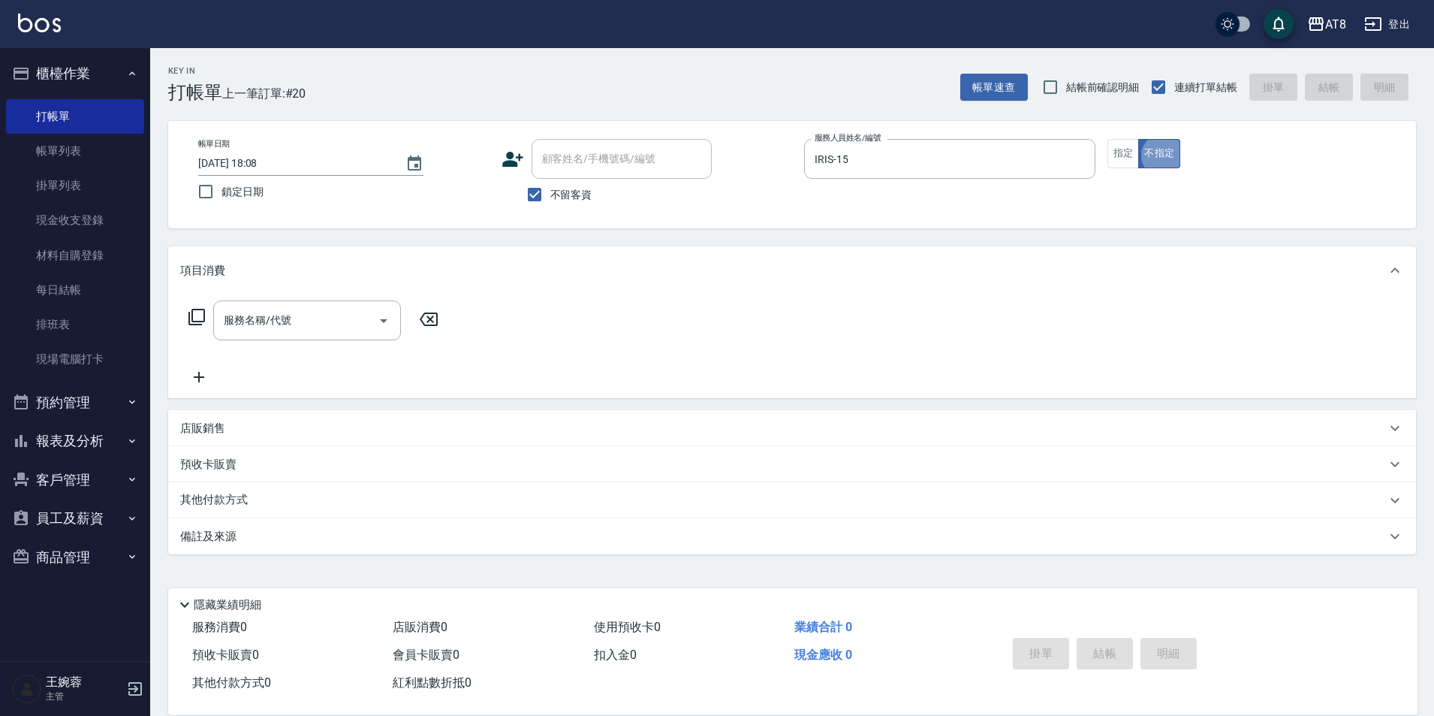
type button "false"
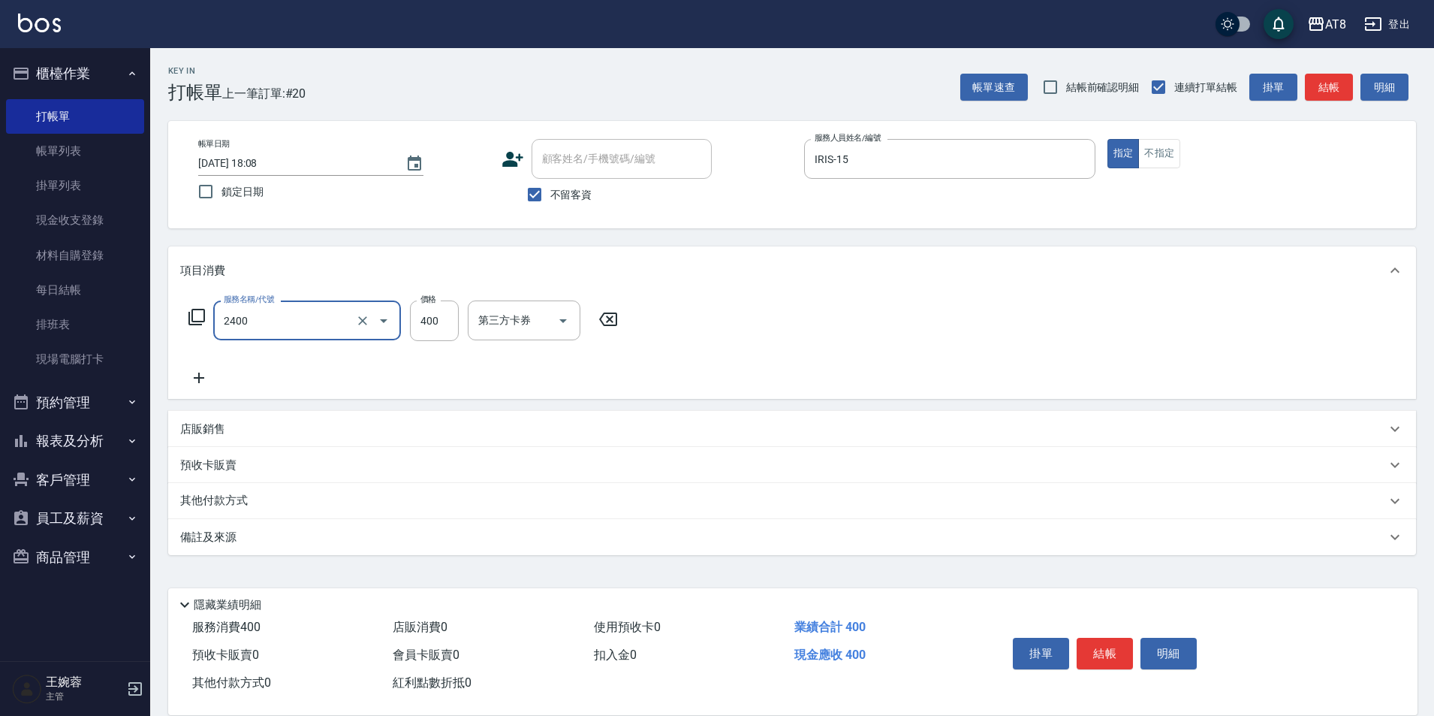
type input "入金洗剪400(2400)"
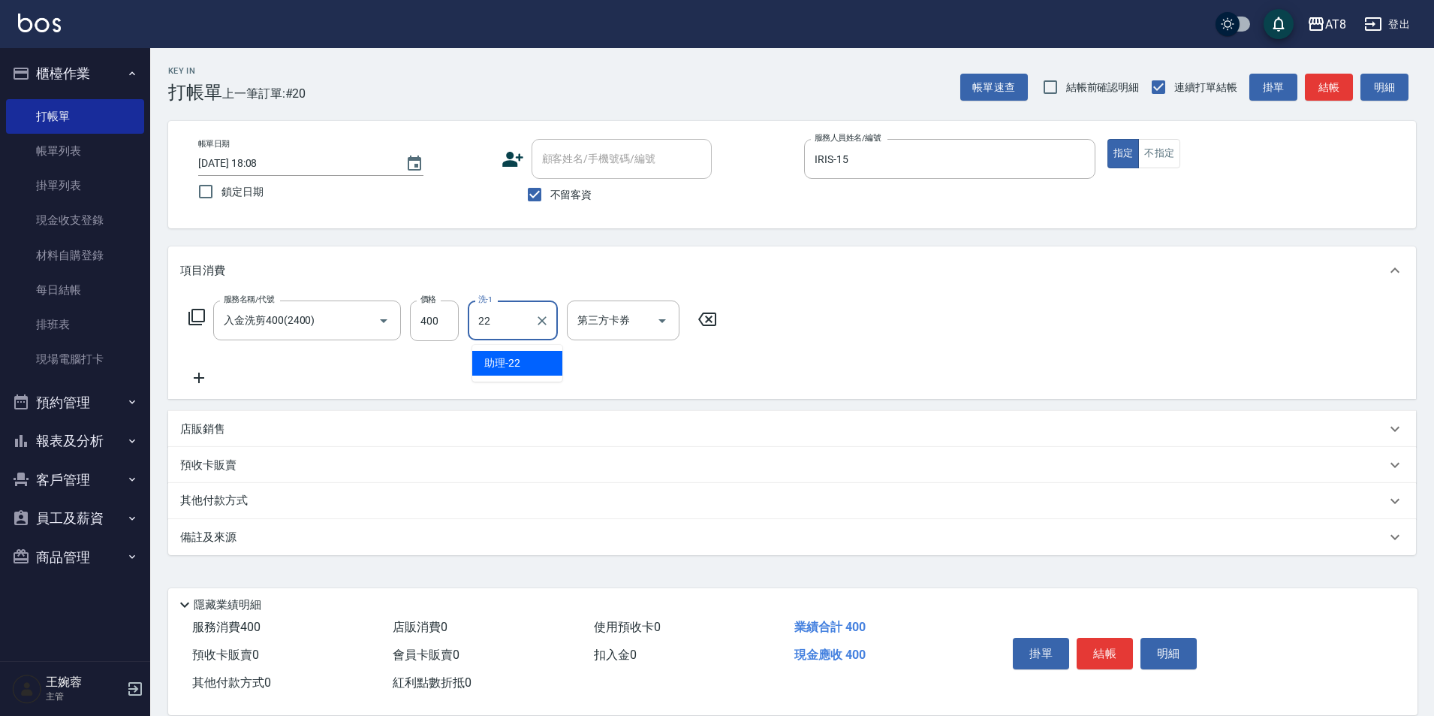
type input "助理-22"
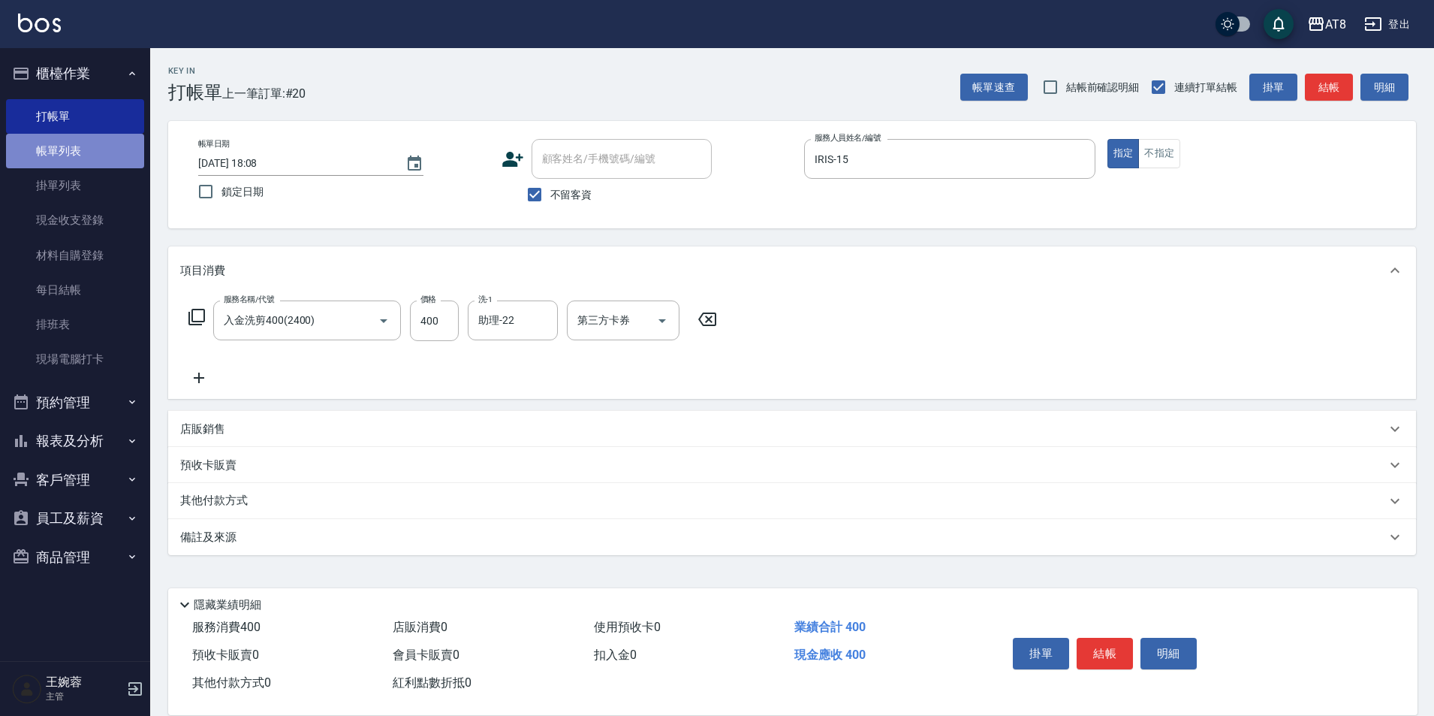
click at [84, 146] on link "帳單列表" at bounding box center [75, 151] width 138 height 35
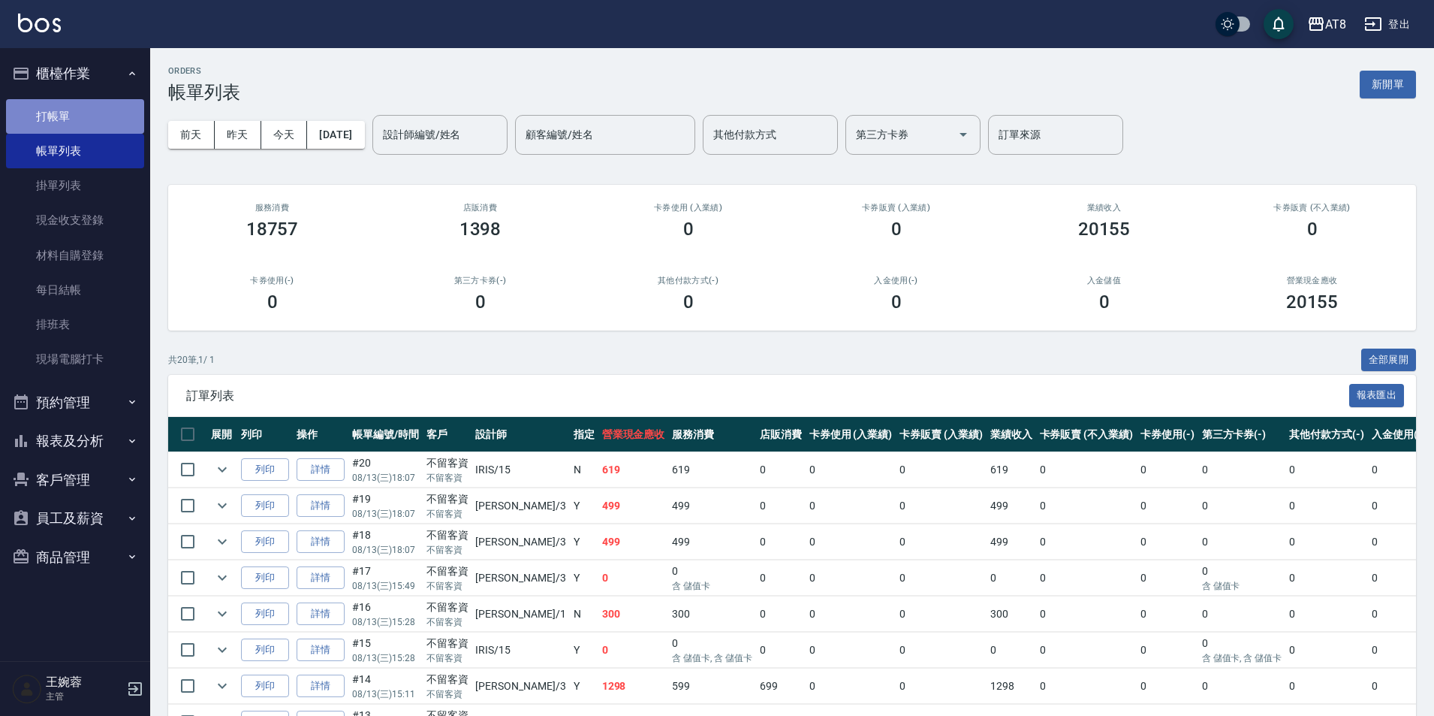
click at [27, 104] on link "打帳單" at bounding box center [75, 116] width 138 height 35
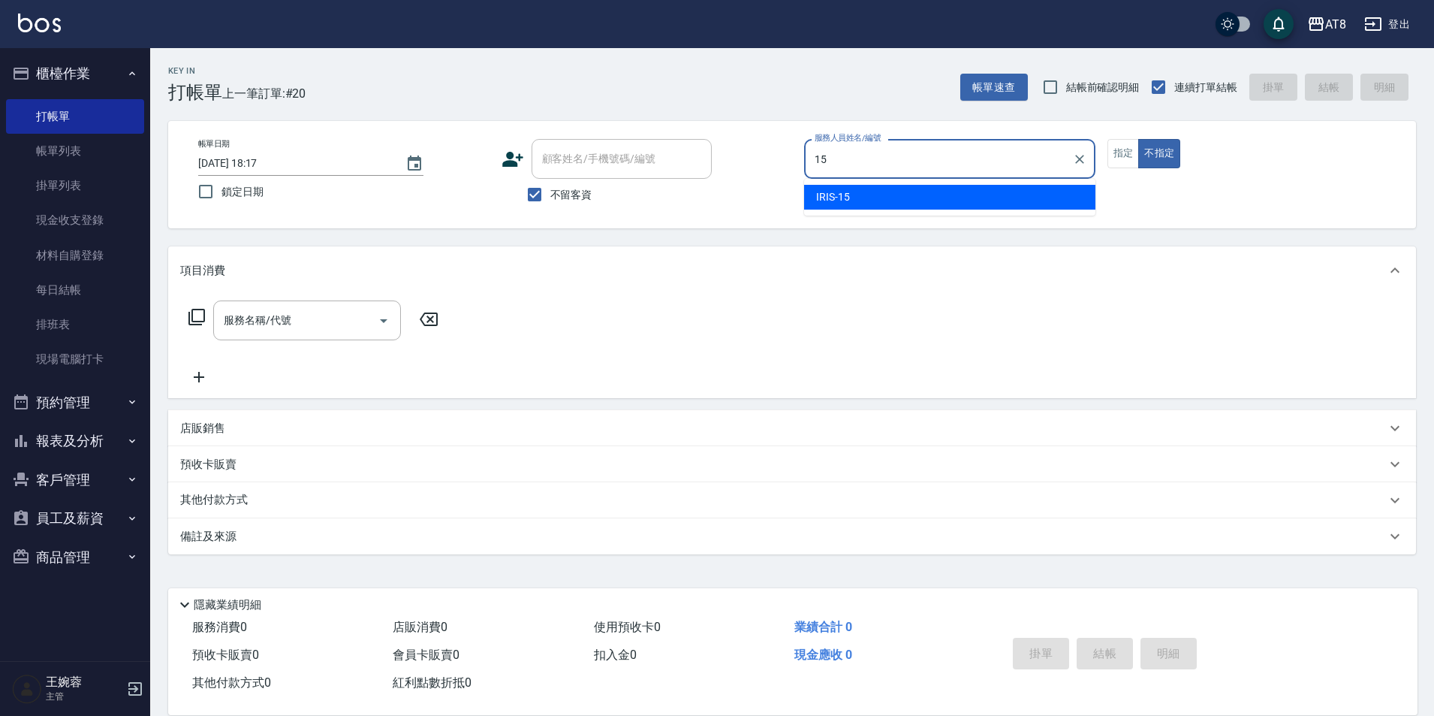
type input "IRIS-15"
type button "false"
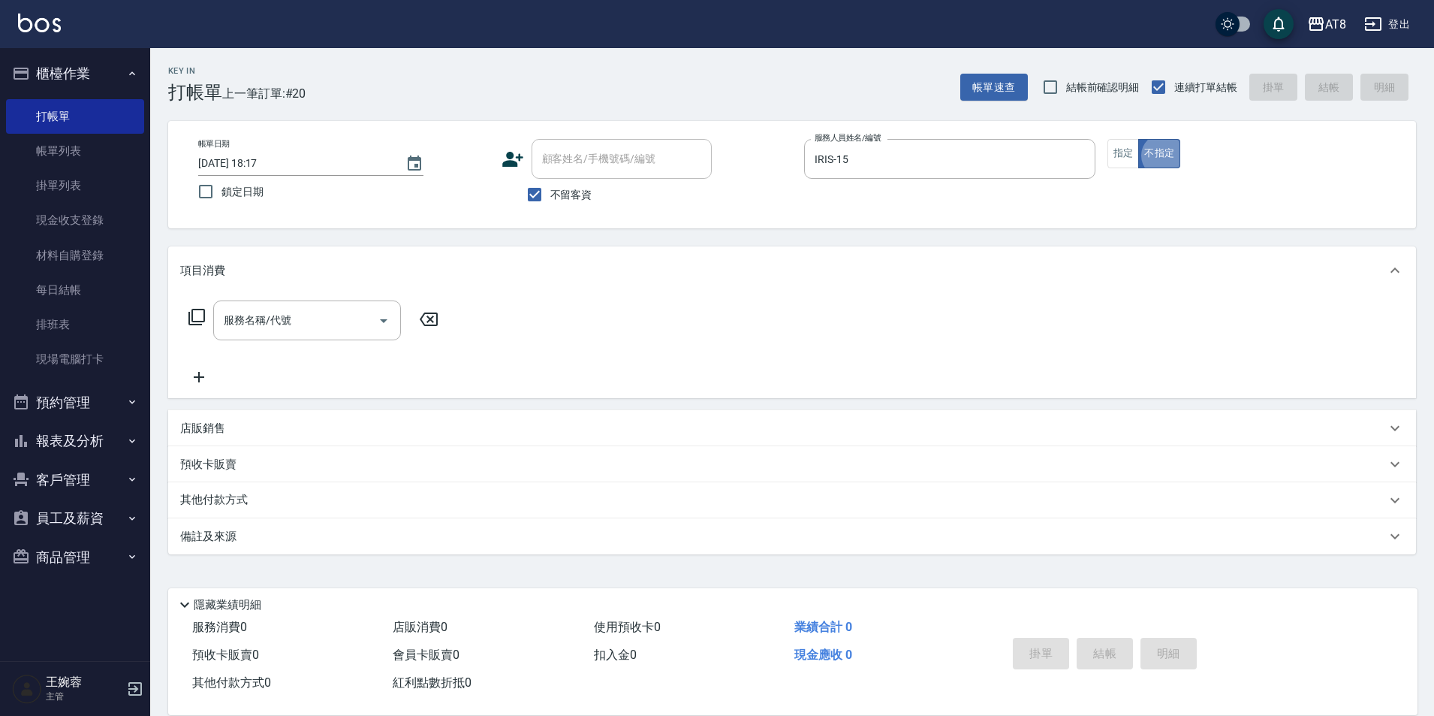
scroll to position [8, 0]
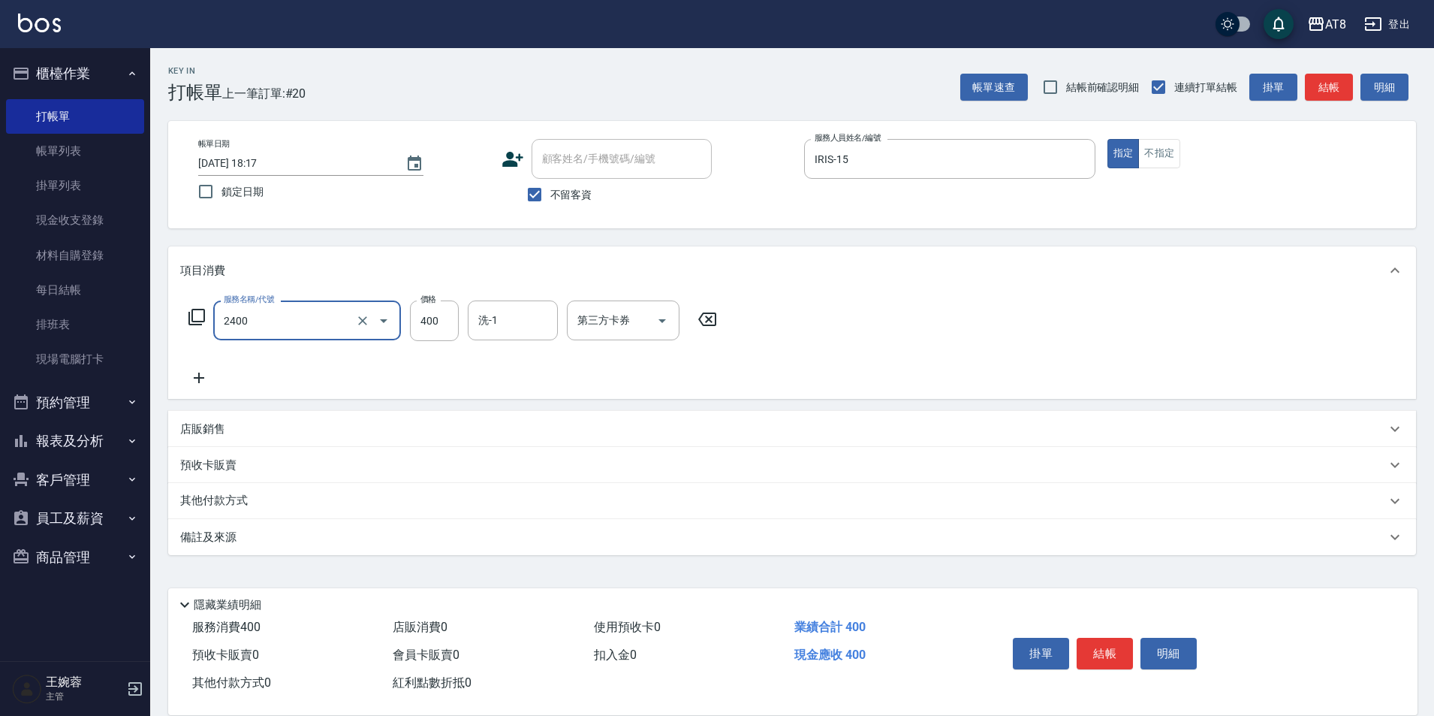
type input "入金洗剪400(2400)"
type input "助理-22"
click at [668, 315] on icon "Open" at bounding box center [662, 321] width 18 height 18
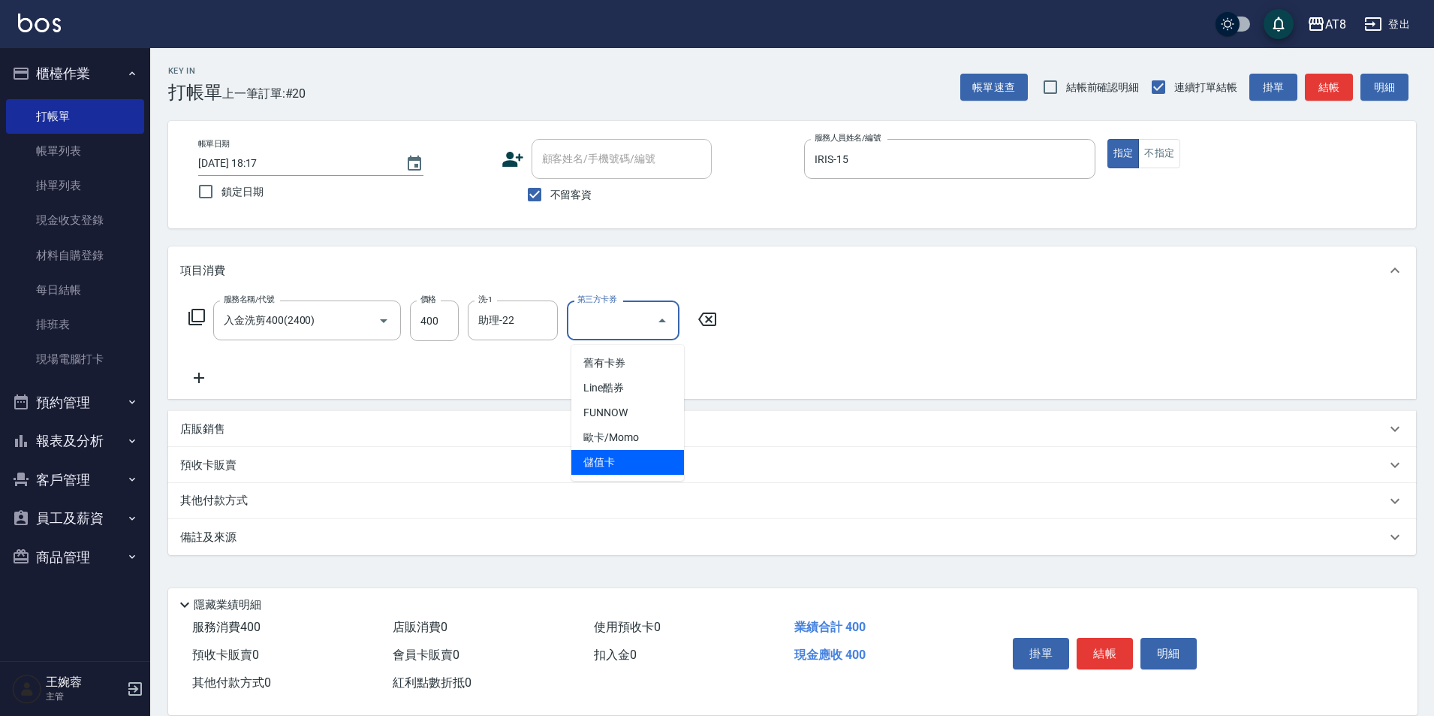
click at [658, 453] on span "儲值卡" at bounding box center [628, 462] width 113 height 25
type input "儲值卡"
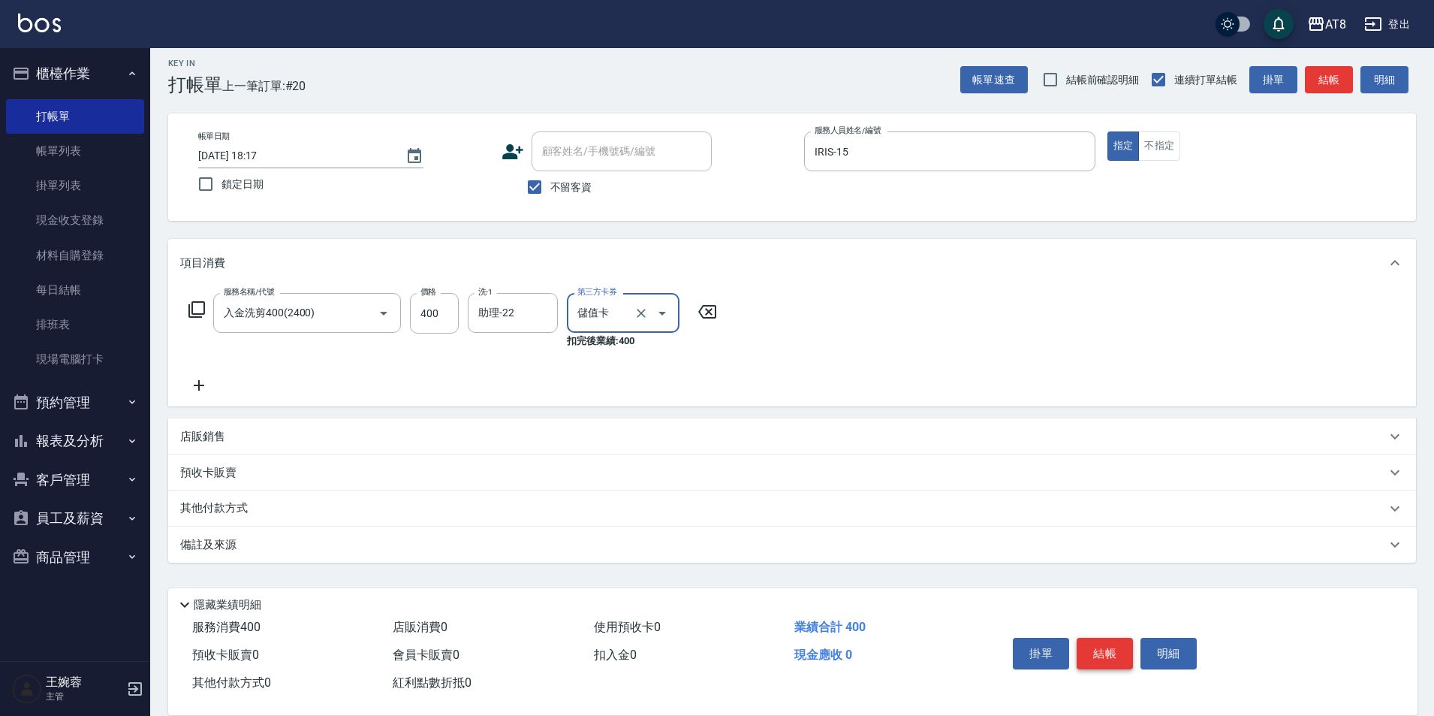
click at [1102, 640] on button "結帳" at bounding box center [1105, 654] width 56 height 32
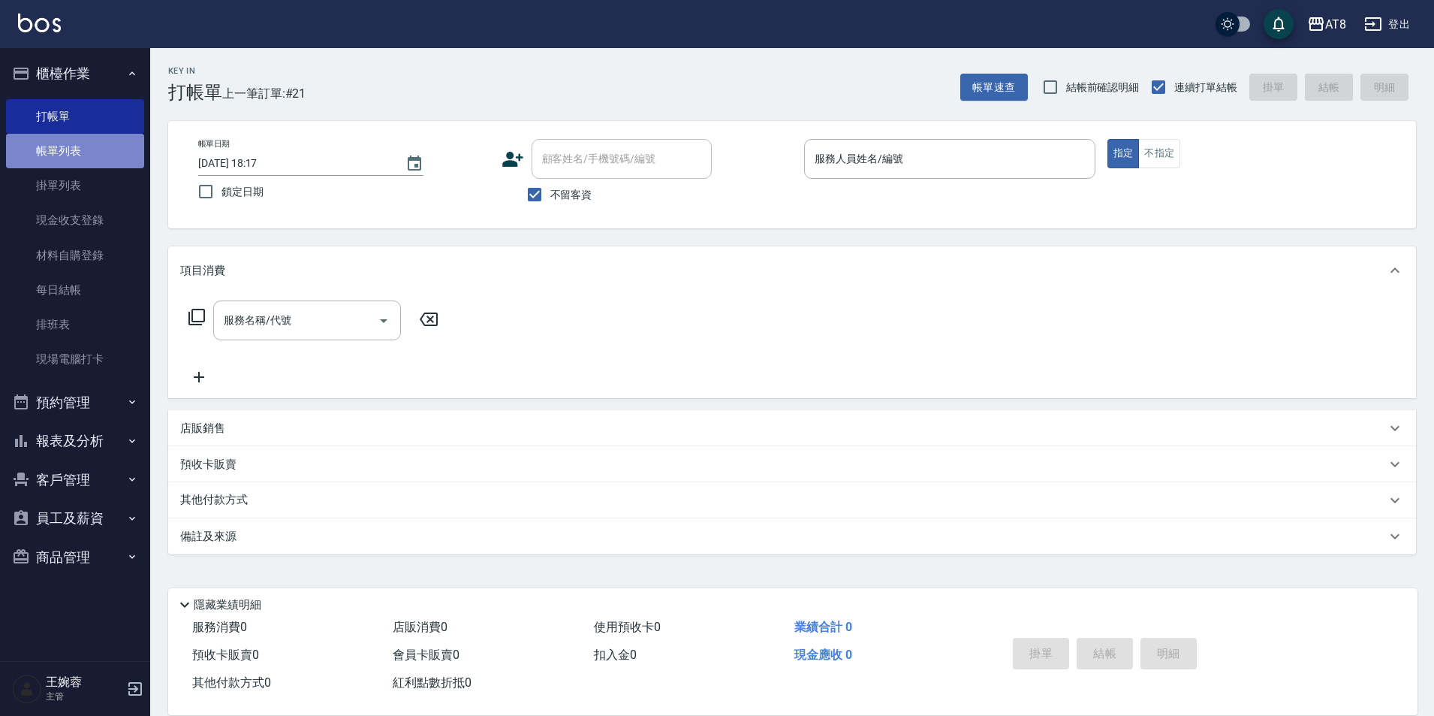
click at [55, 157] on link "帳單列表" at bounding box center [75, 151] width 138 height 35
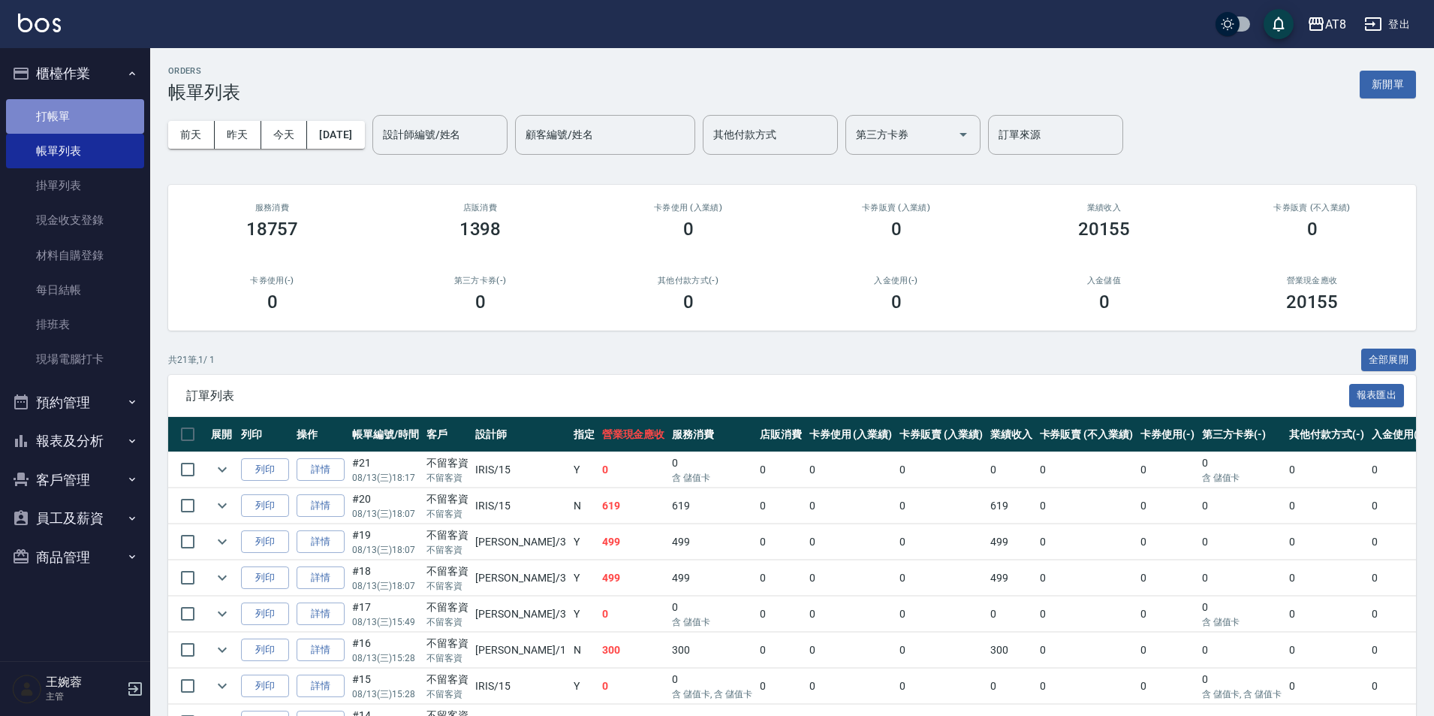
click at [96, 107] on link "打帳單" at bounding box center [75, 116] width 138 height 35
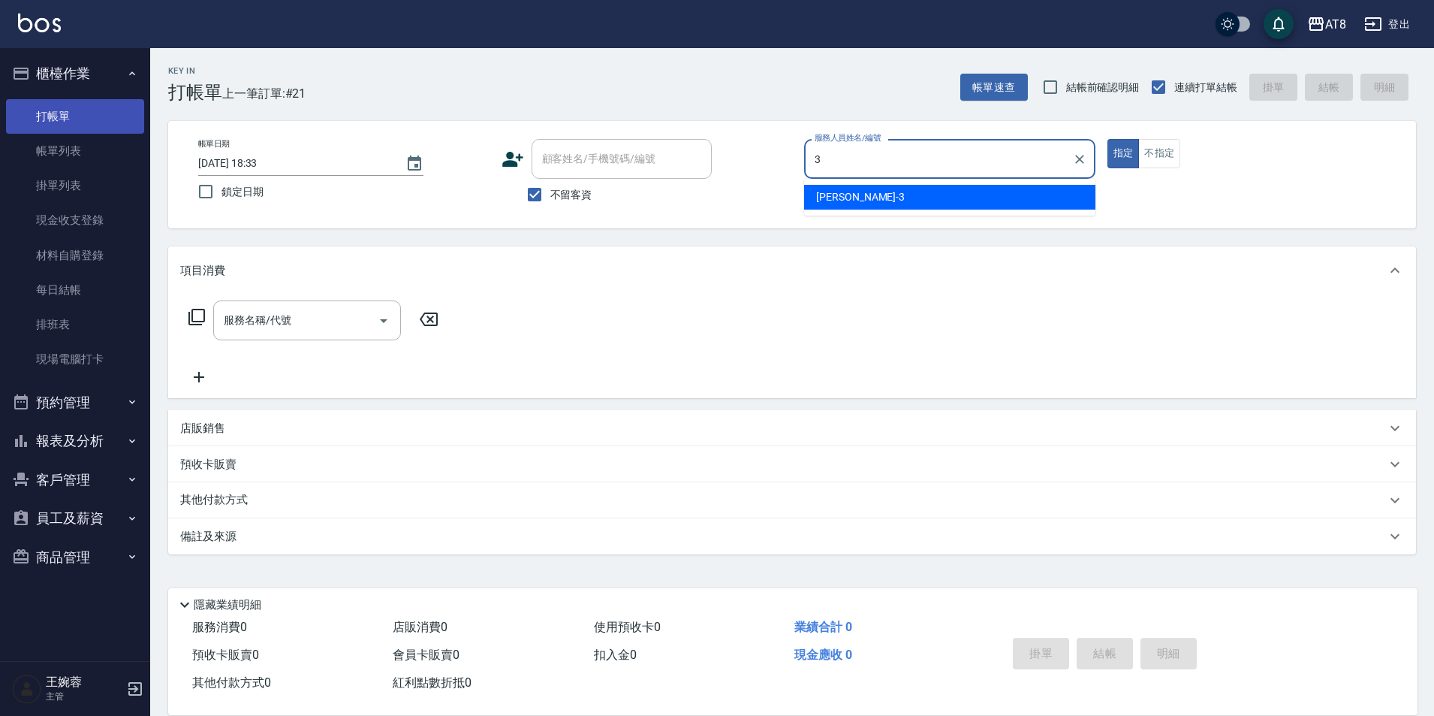
type input "[PERSON_NAME]-3"
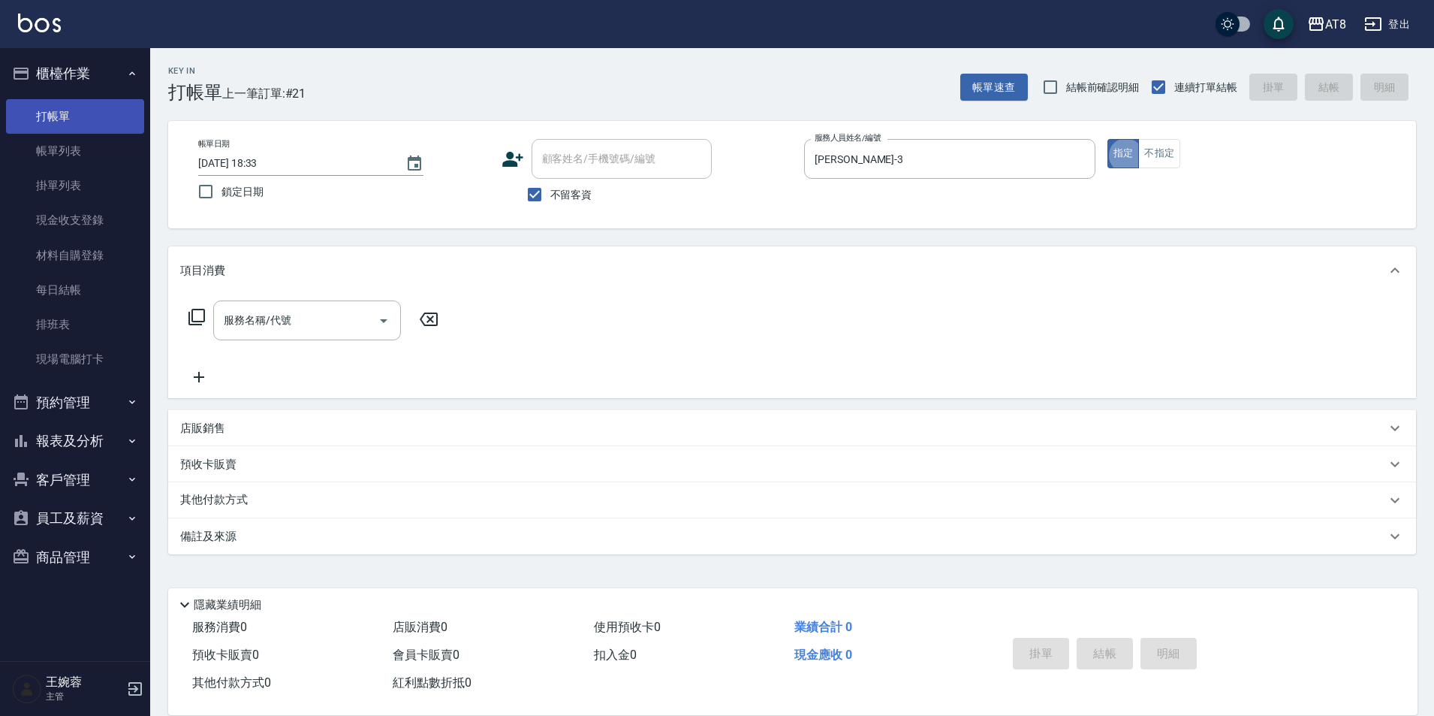
type button "true"
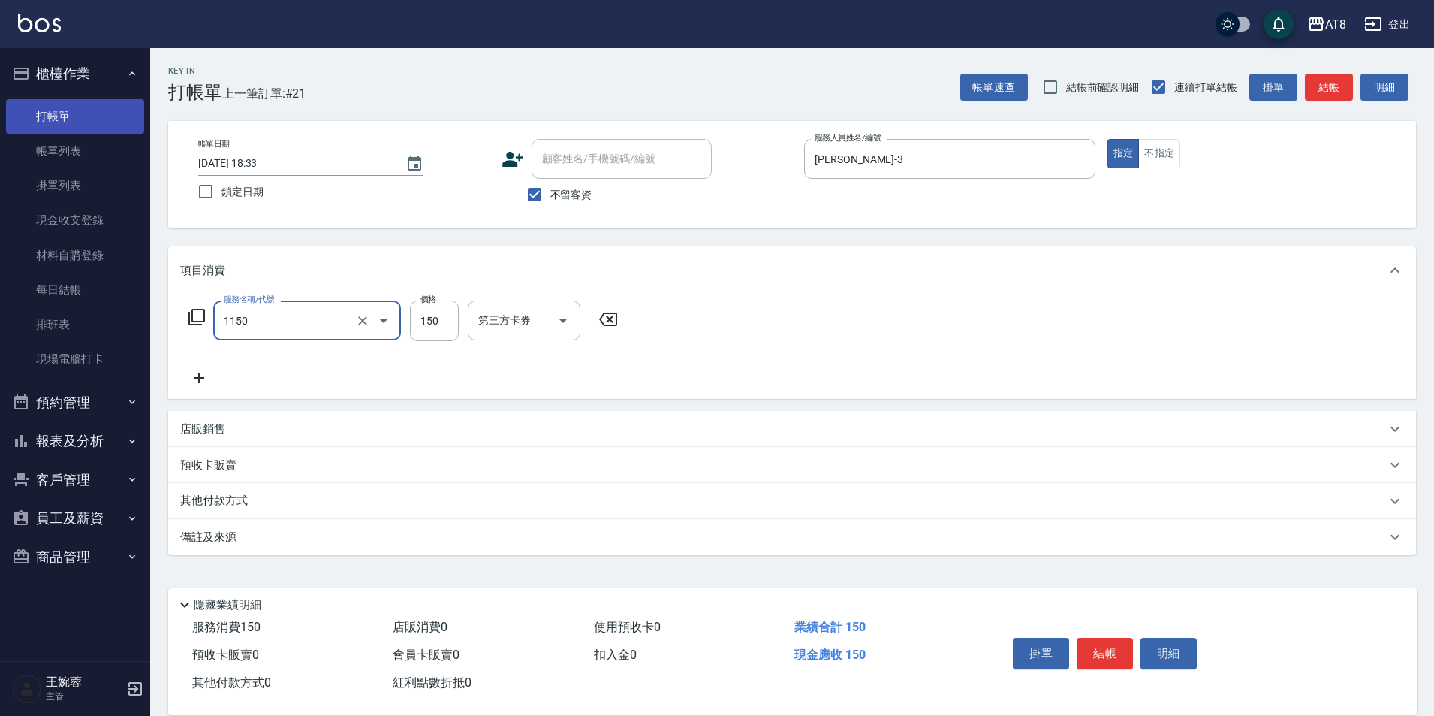
type input "洗髮(1150)"
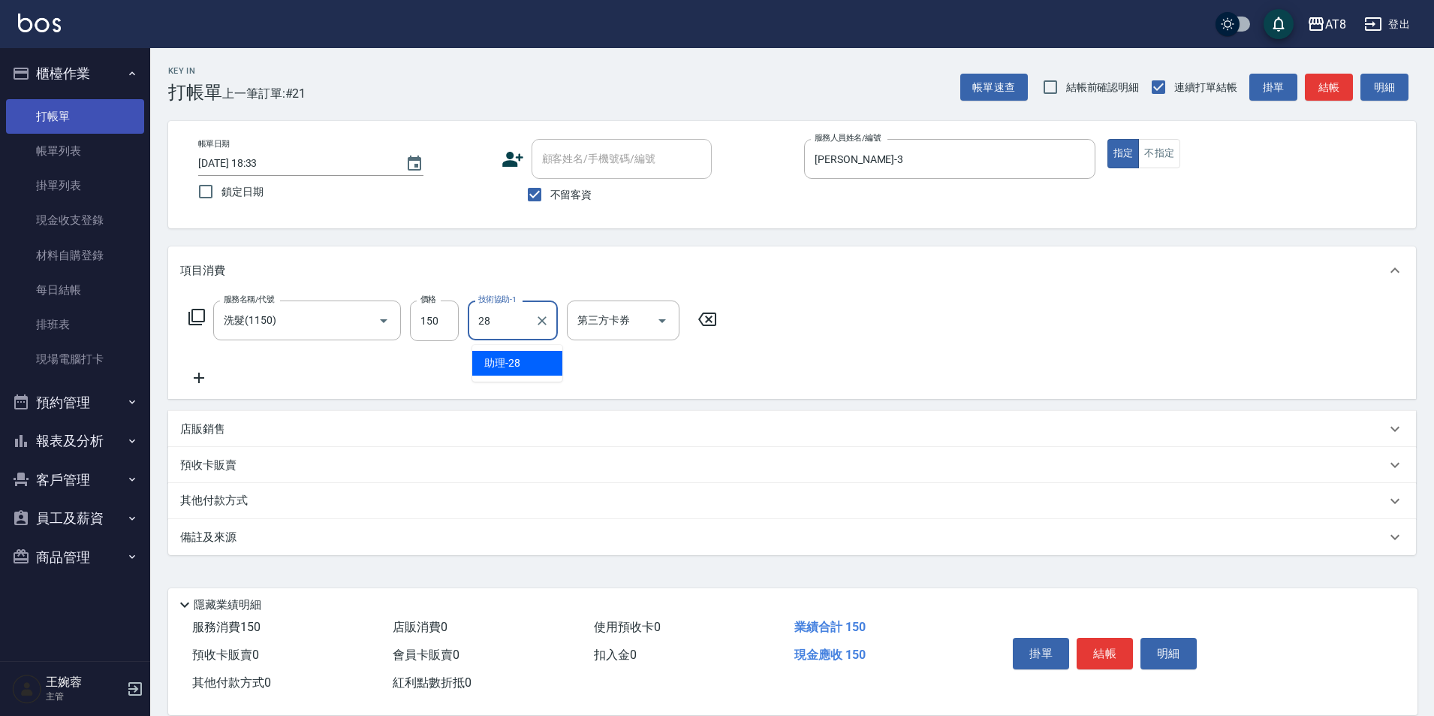
type input "助理-28"
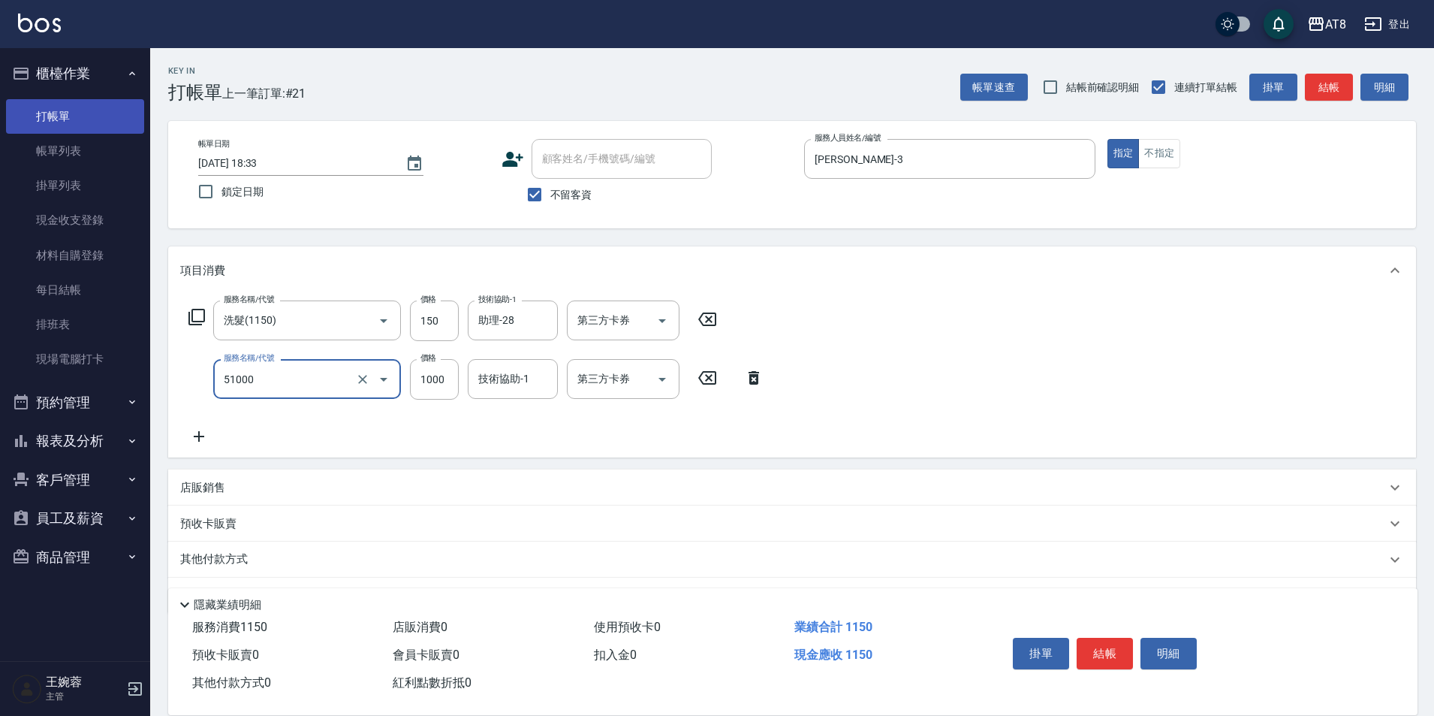
type input "酵素護髮(51000)"
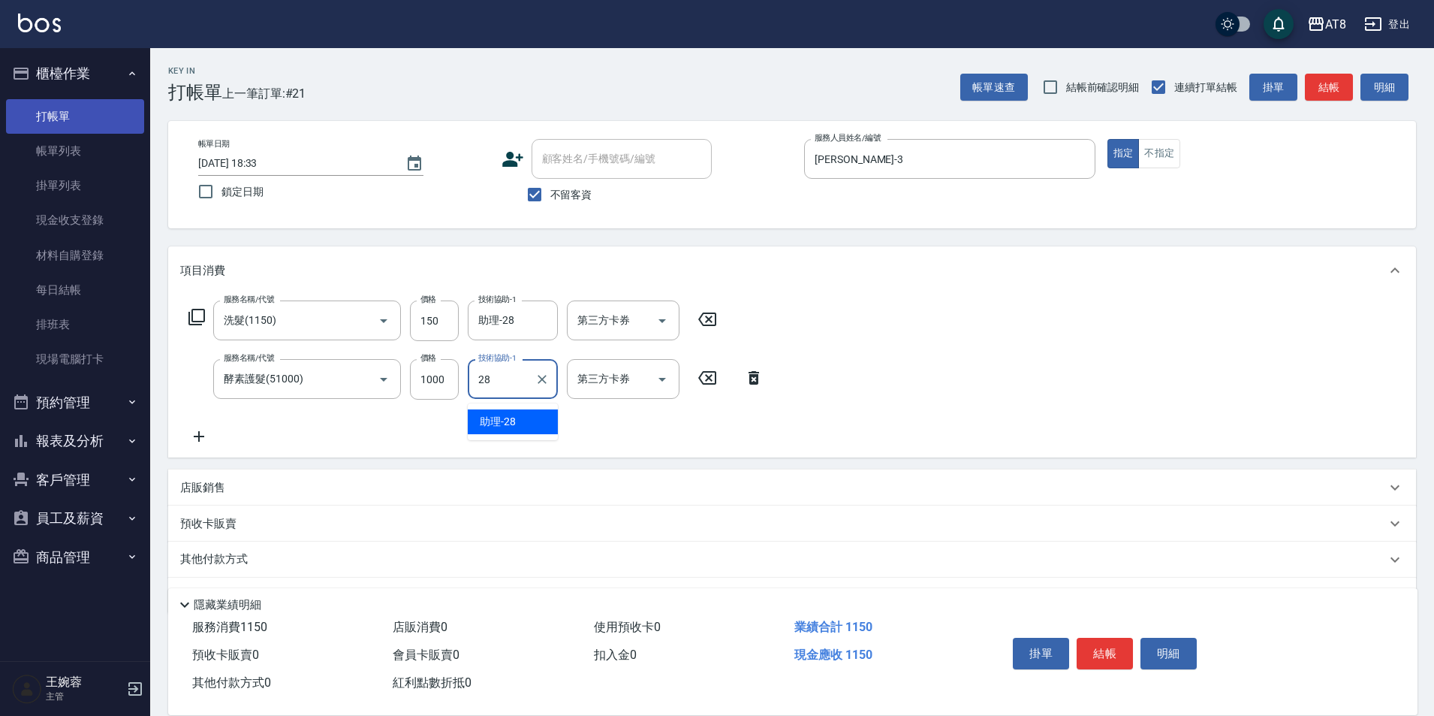
type input "助理-28"
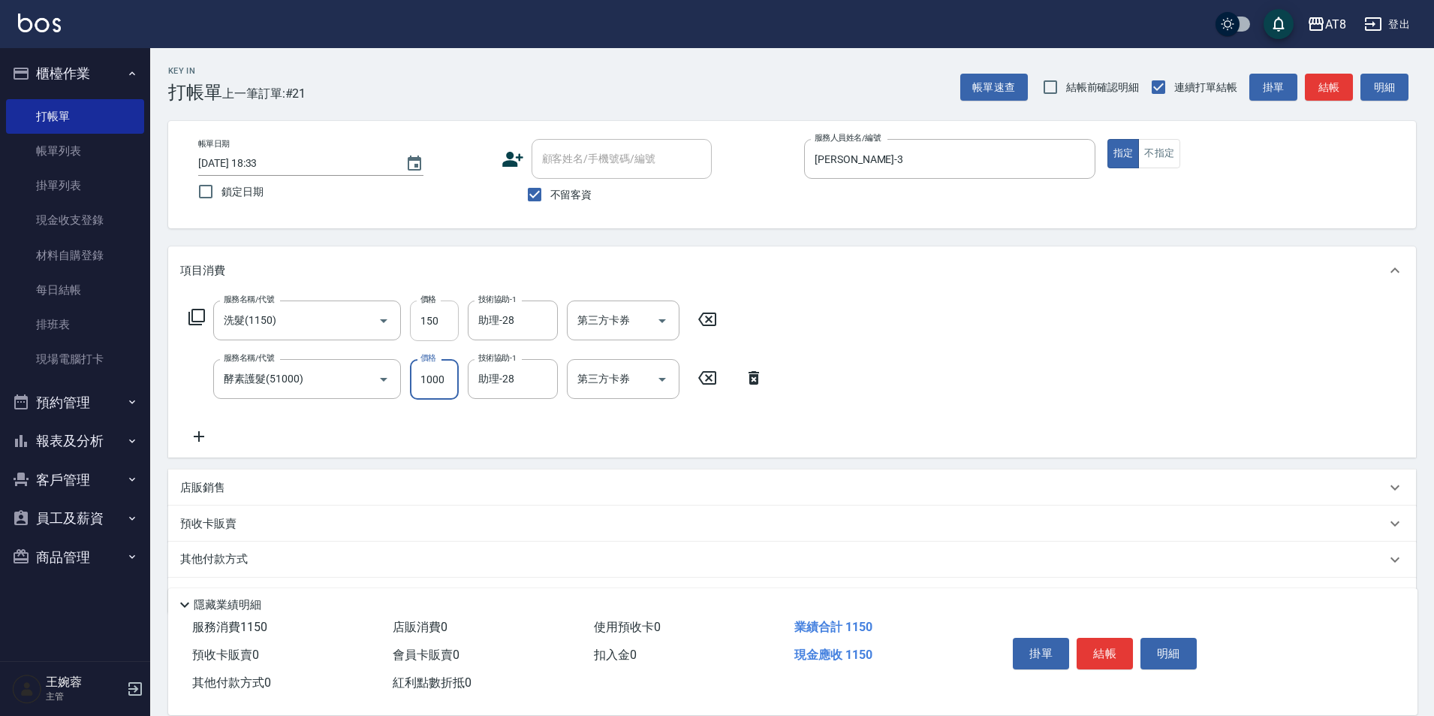
click at [448, 326] on input "150" at bounding box center [434, 320] width 49 height 41
type input "200"
click at [862, 279] on div "項目消費" at bounding box center [783, 271] width 1206 height 16
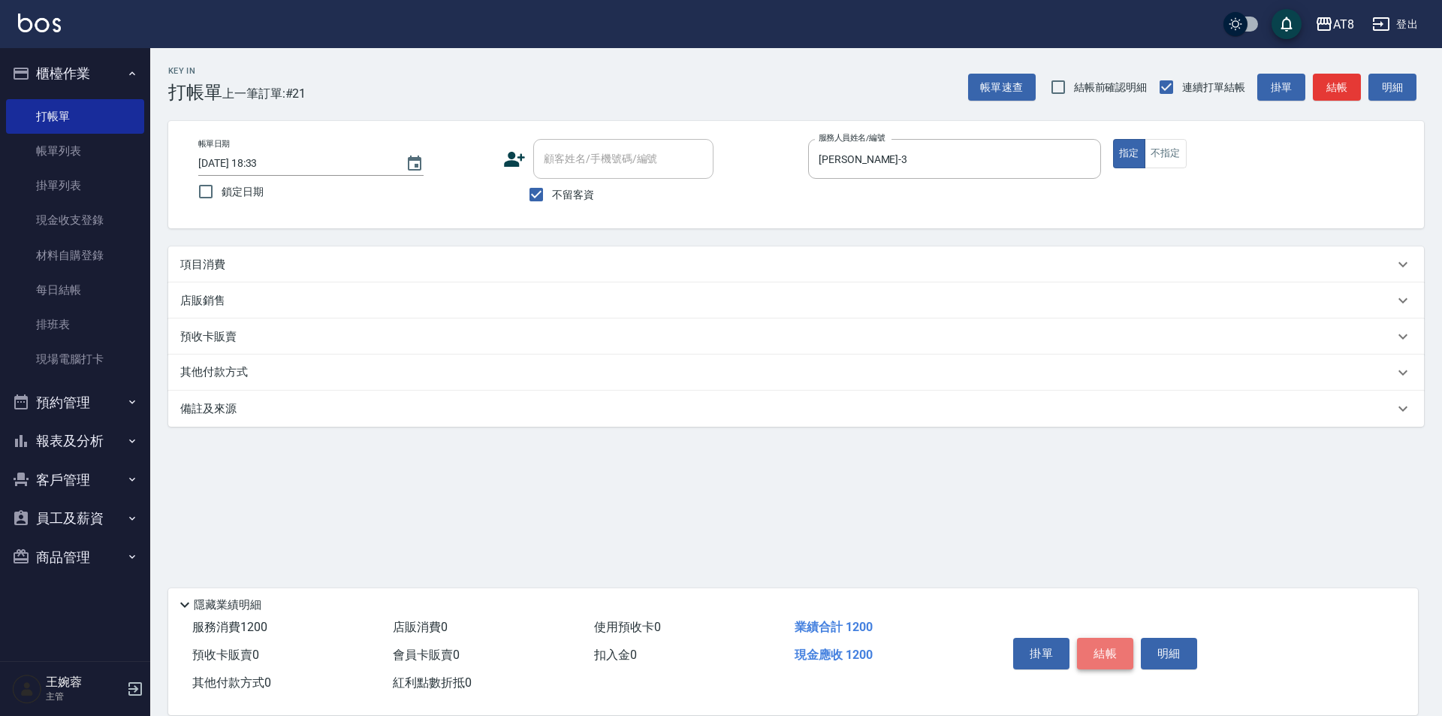
click at [1124, 639] on button "結帳" at bounding box center [1105, 654] width 56 height 32
